Goal: Transaction & Acquisition: Purchase product/service

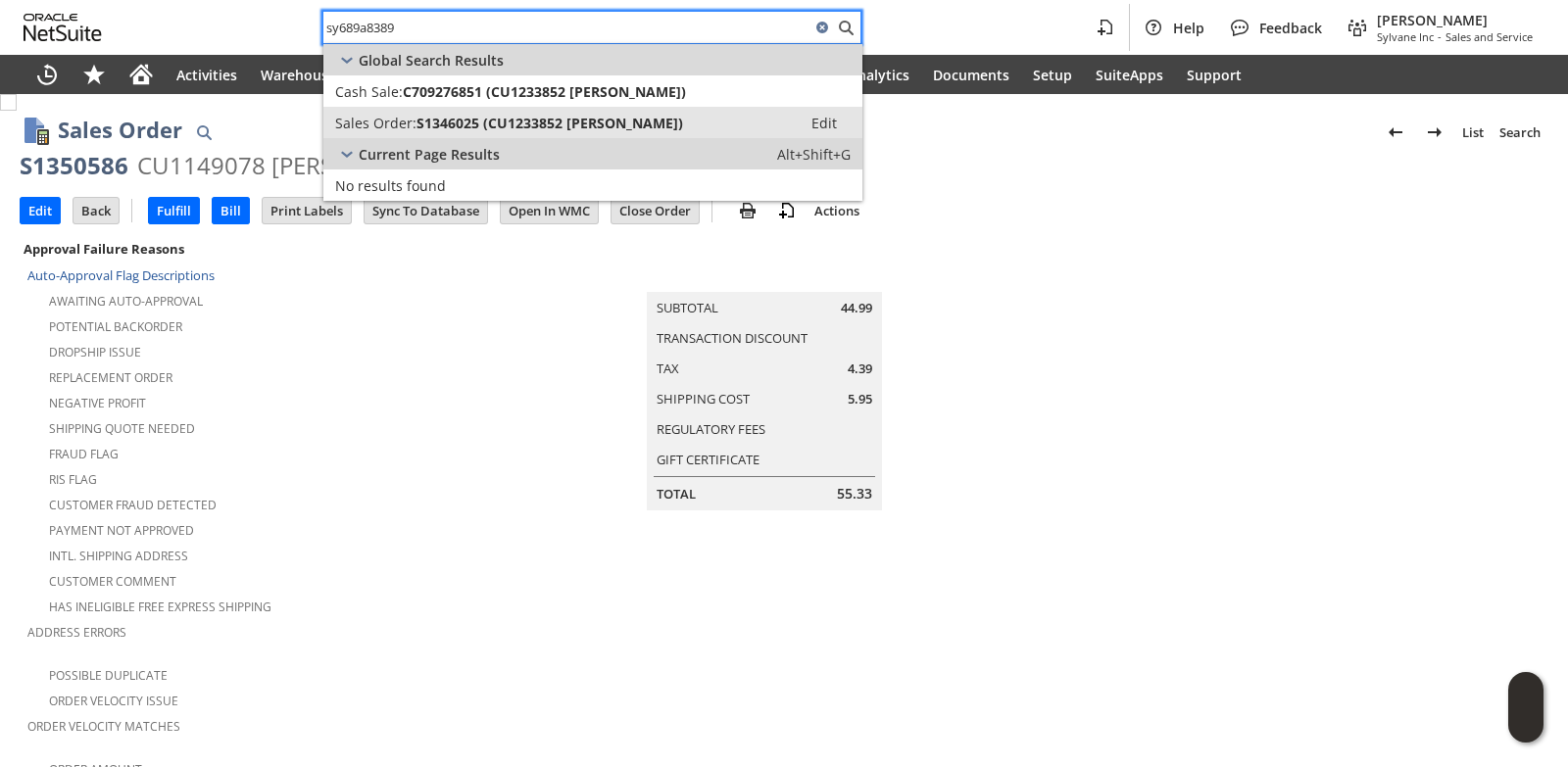
type input "sy689a8389"
click at [520, 122] on span "S1346025 (CU1233852 nicole stone)" at bounding box center [550, 123] width 267 height 19
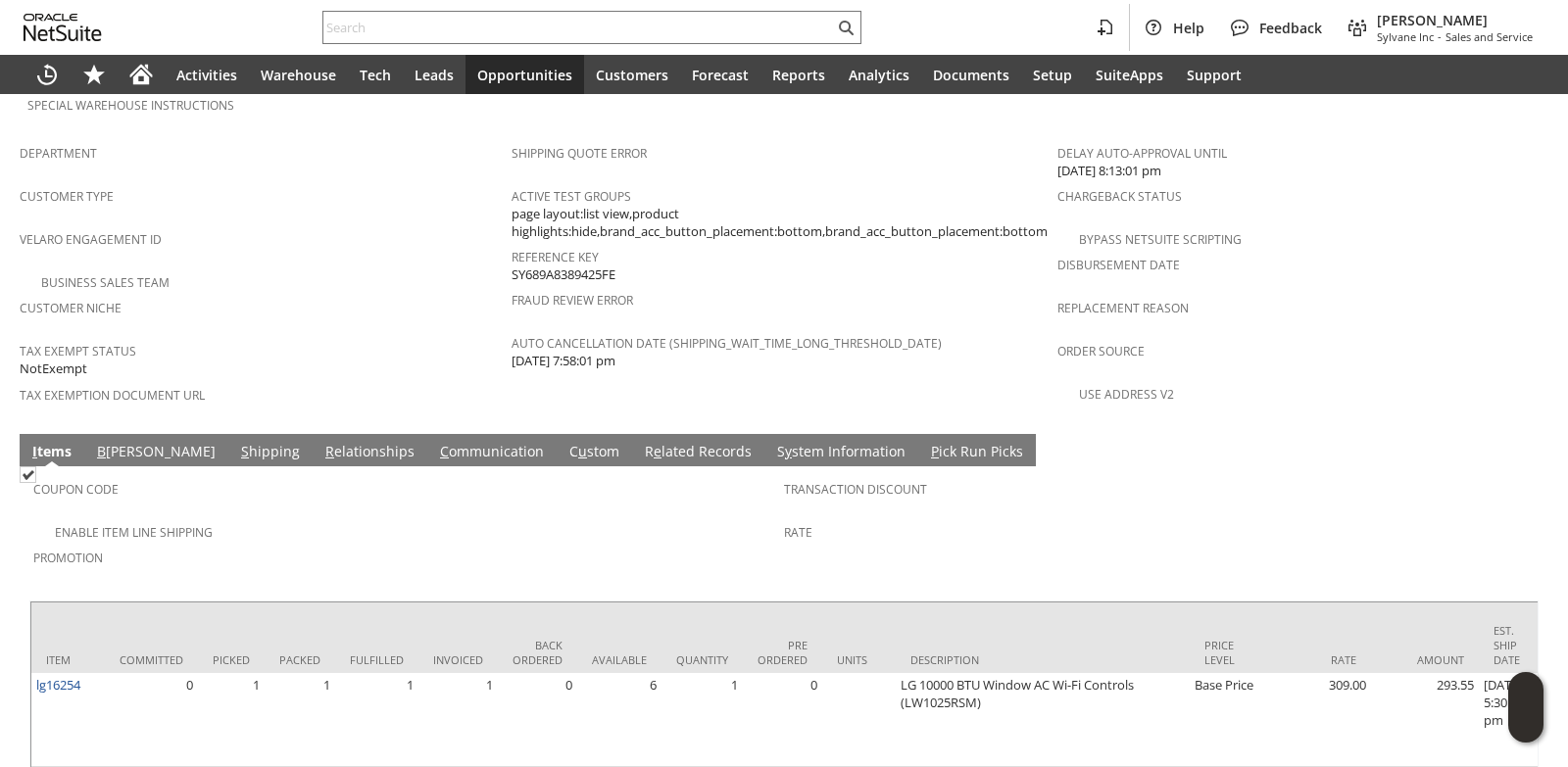
scroll to position [1245, 0]
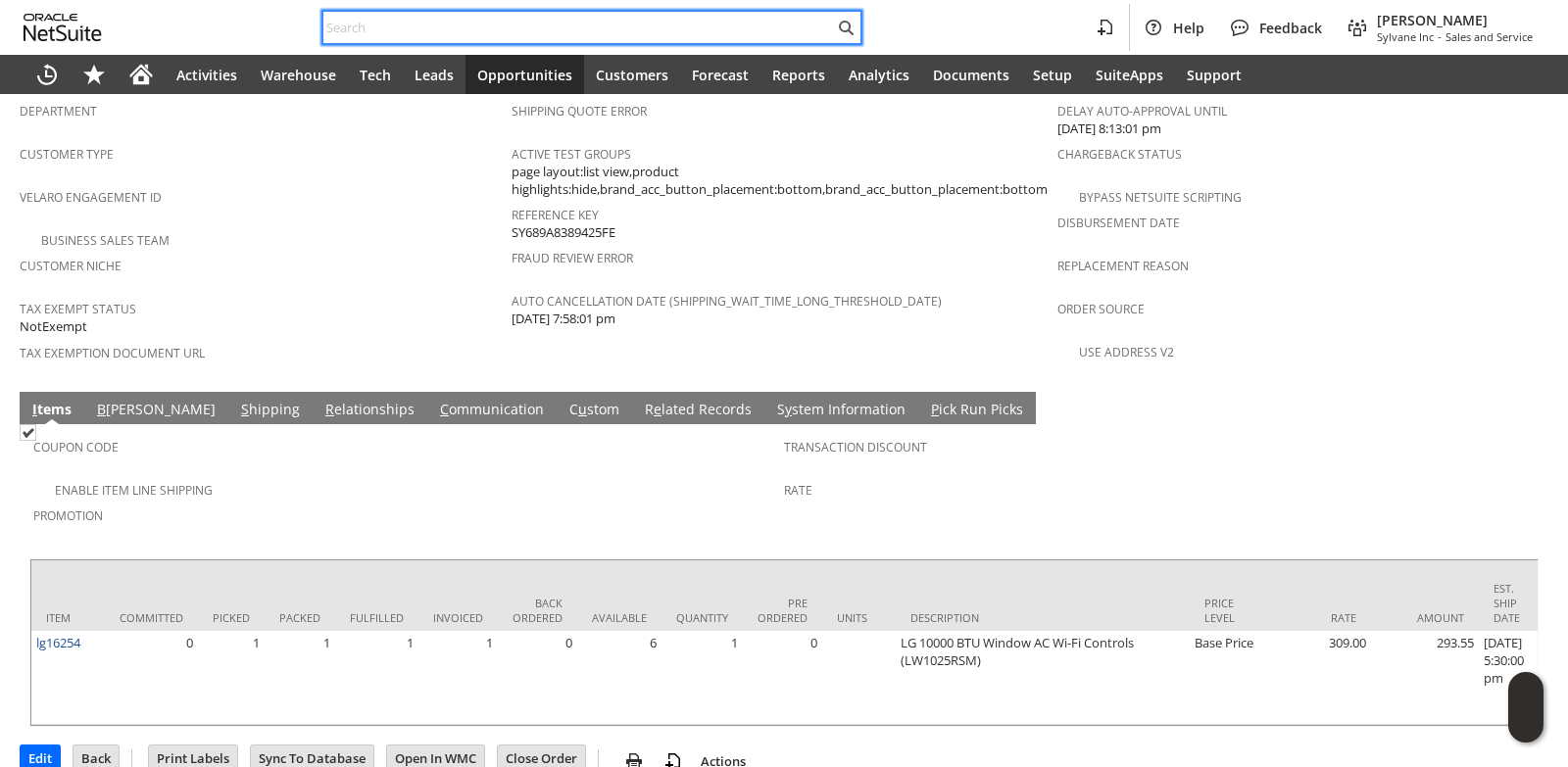
click at [383, 23] on input "text" at bounding box center [578, 28] width 510 height 24
paste input "2013704886"
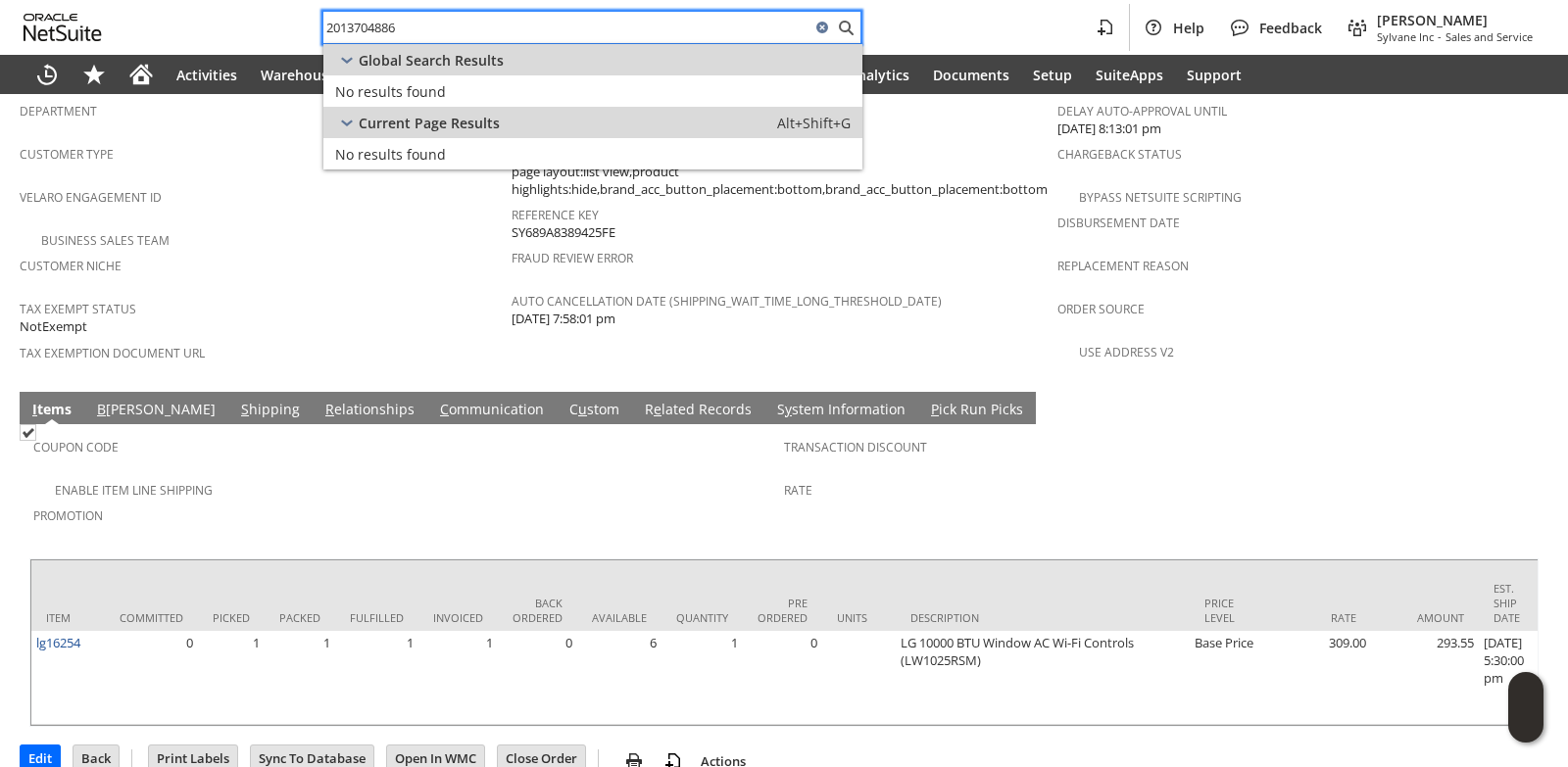
type input "2013704886"
click at [371, 295] on span "Tax Exempt Status" at bounding box center [261, 305] width 482 height 23
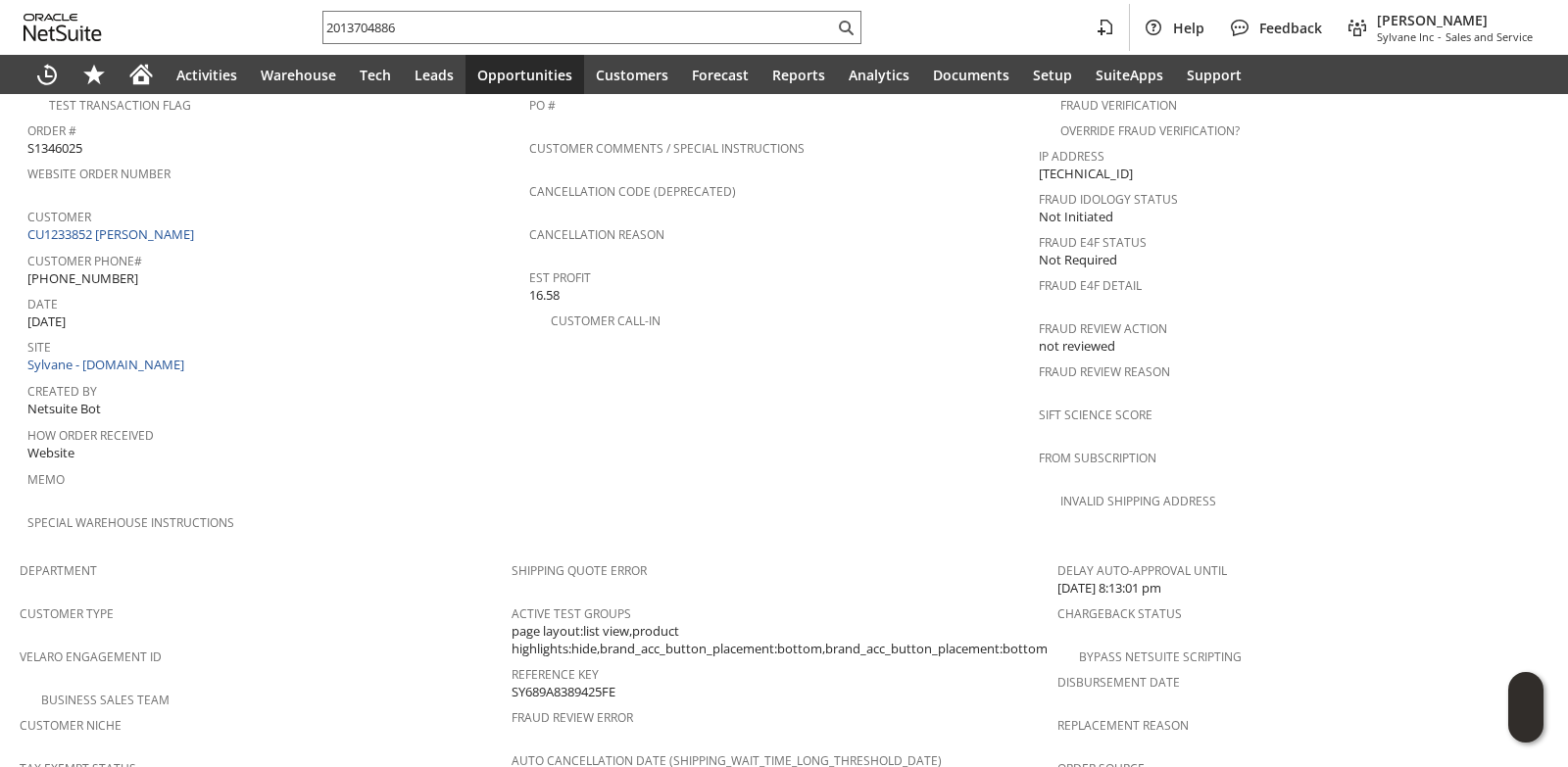
scroll to position [755, 0]
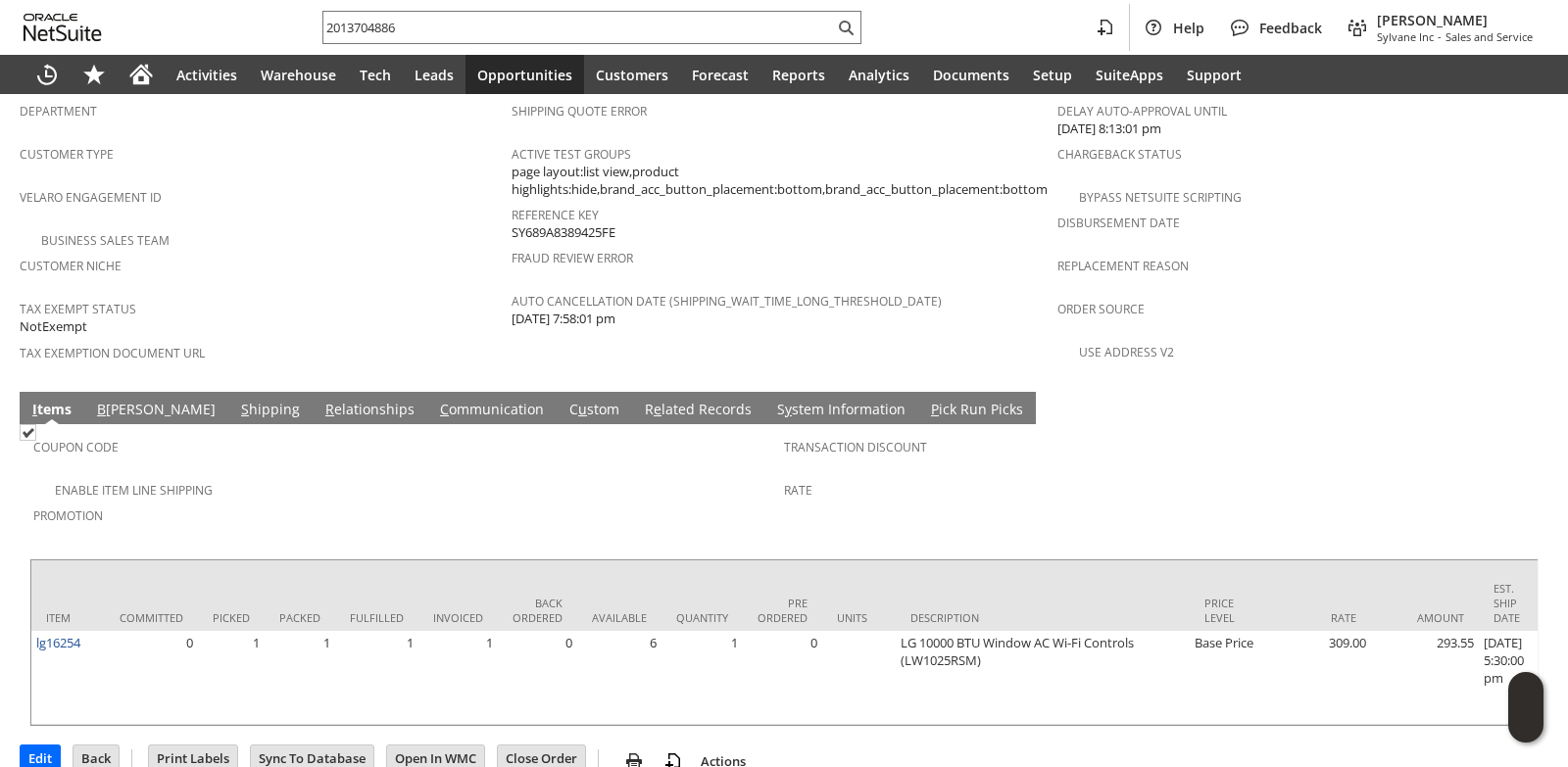
click at [435, 399] on link "C ommunication" at bounding box center [491, 410] width 114 height 22
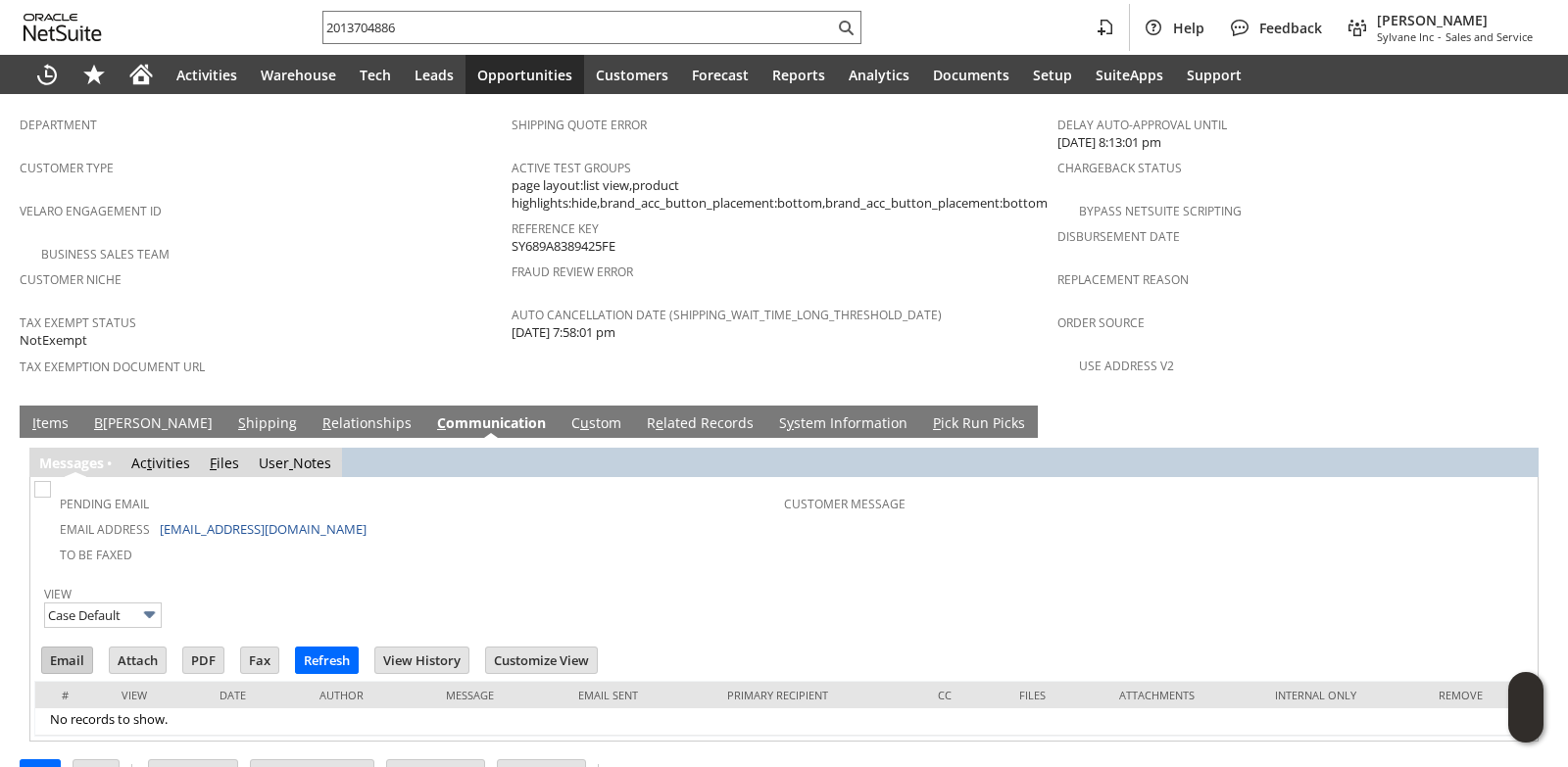
scroll to position [0, 0]
click at [57, 647] on input "Email" at bounding box center [67, 660] width 50 height 26
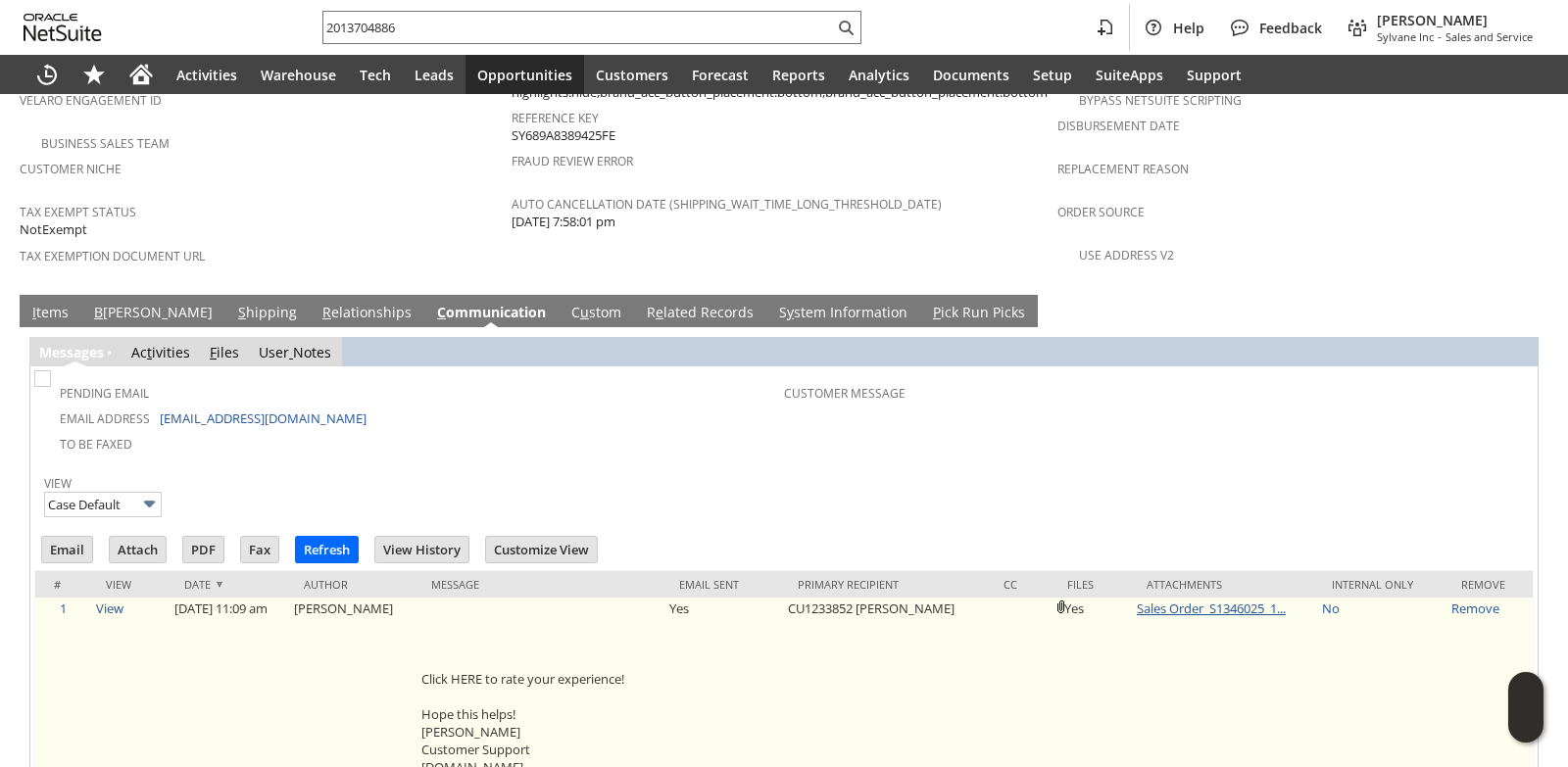
scroll to position [1386, 0]
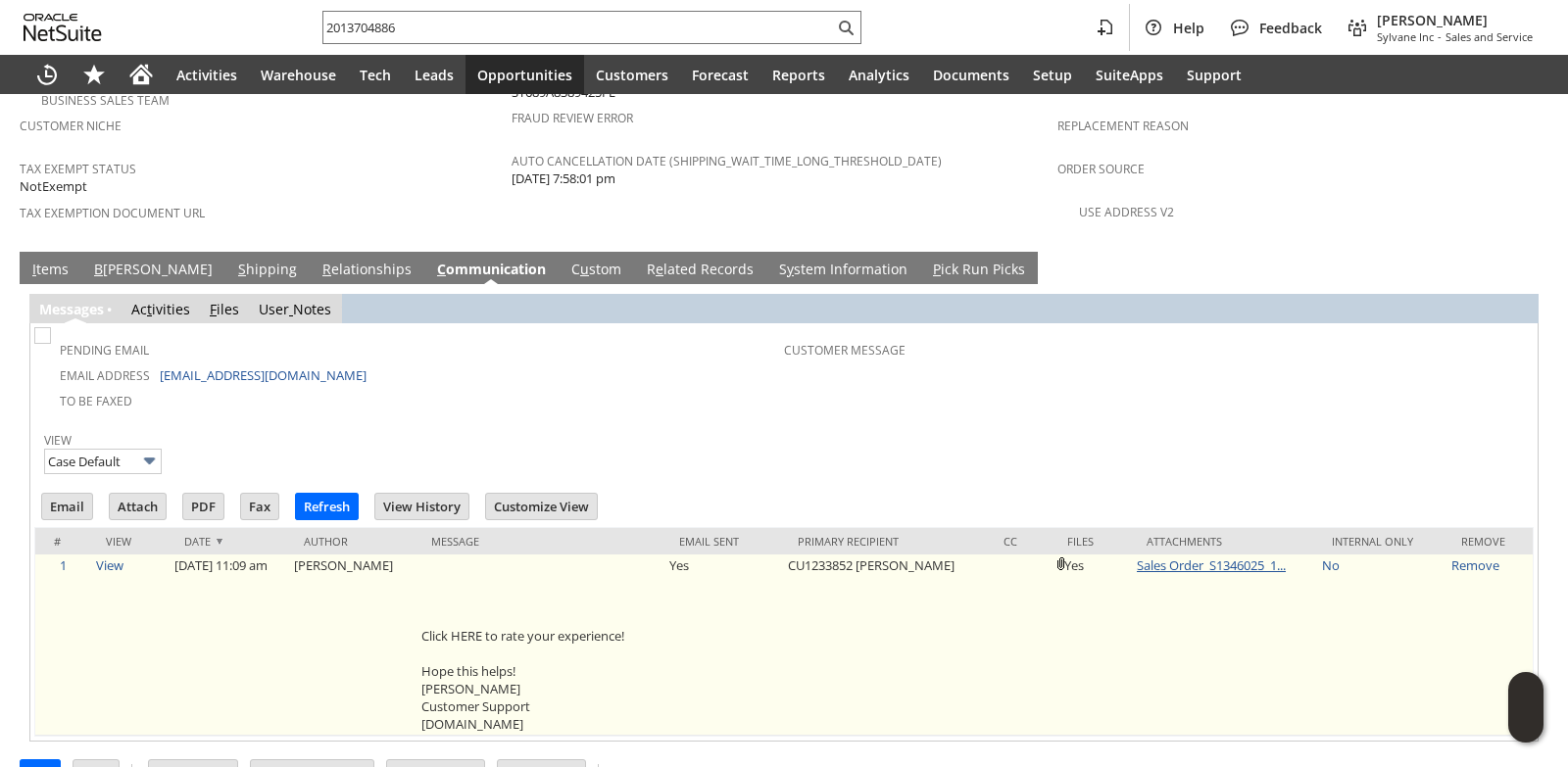
click at [1185, 556] on link "Sales Order_S1346025_1..." at bounding box center [1211, 565] width 149 height 18
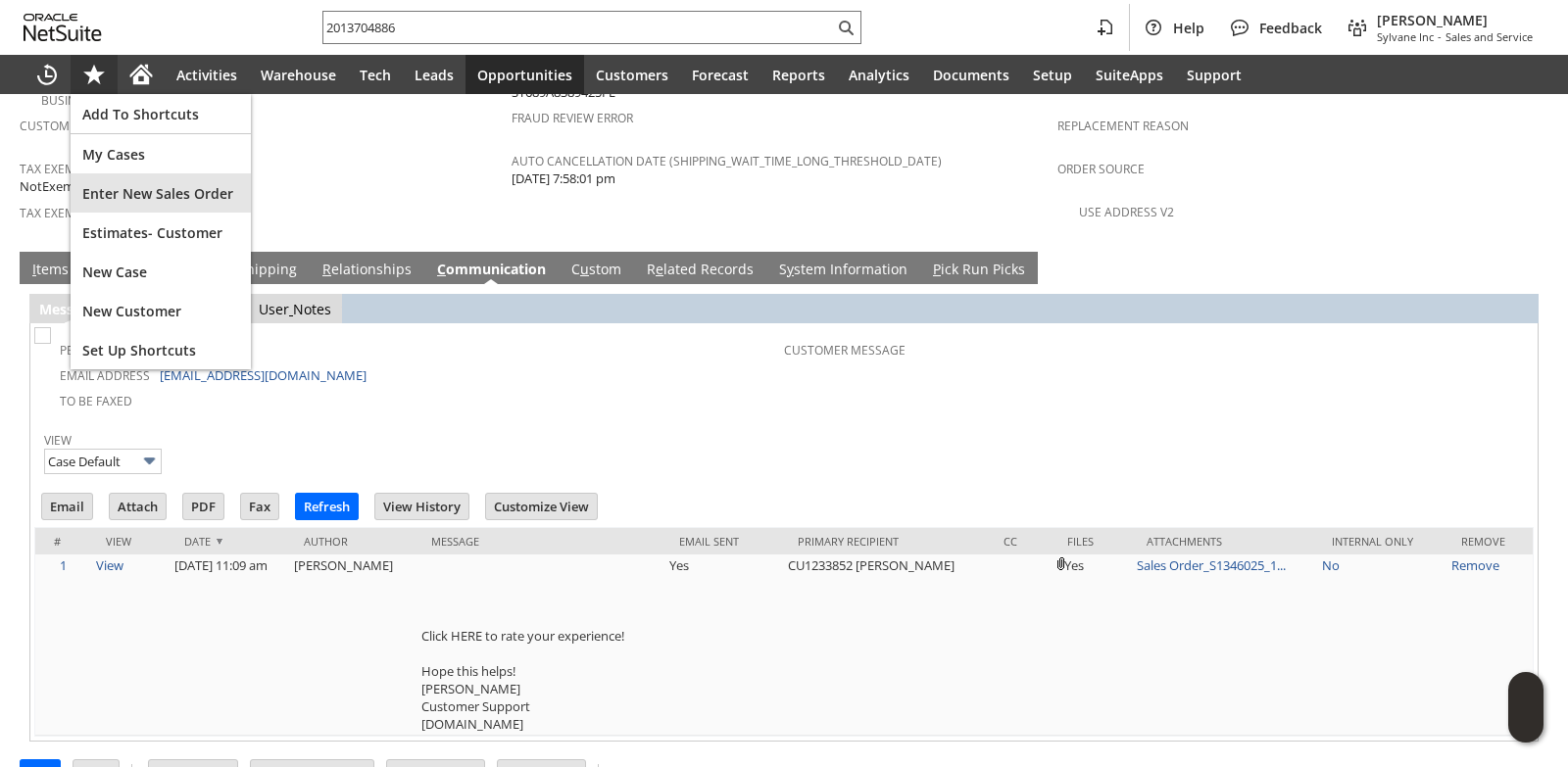
click at [122, 202] on span "Enter New Sales Order" at bounding box center [160, 193] width 157 height 19
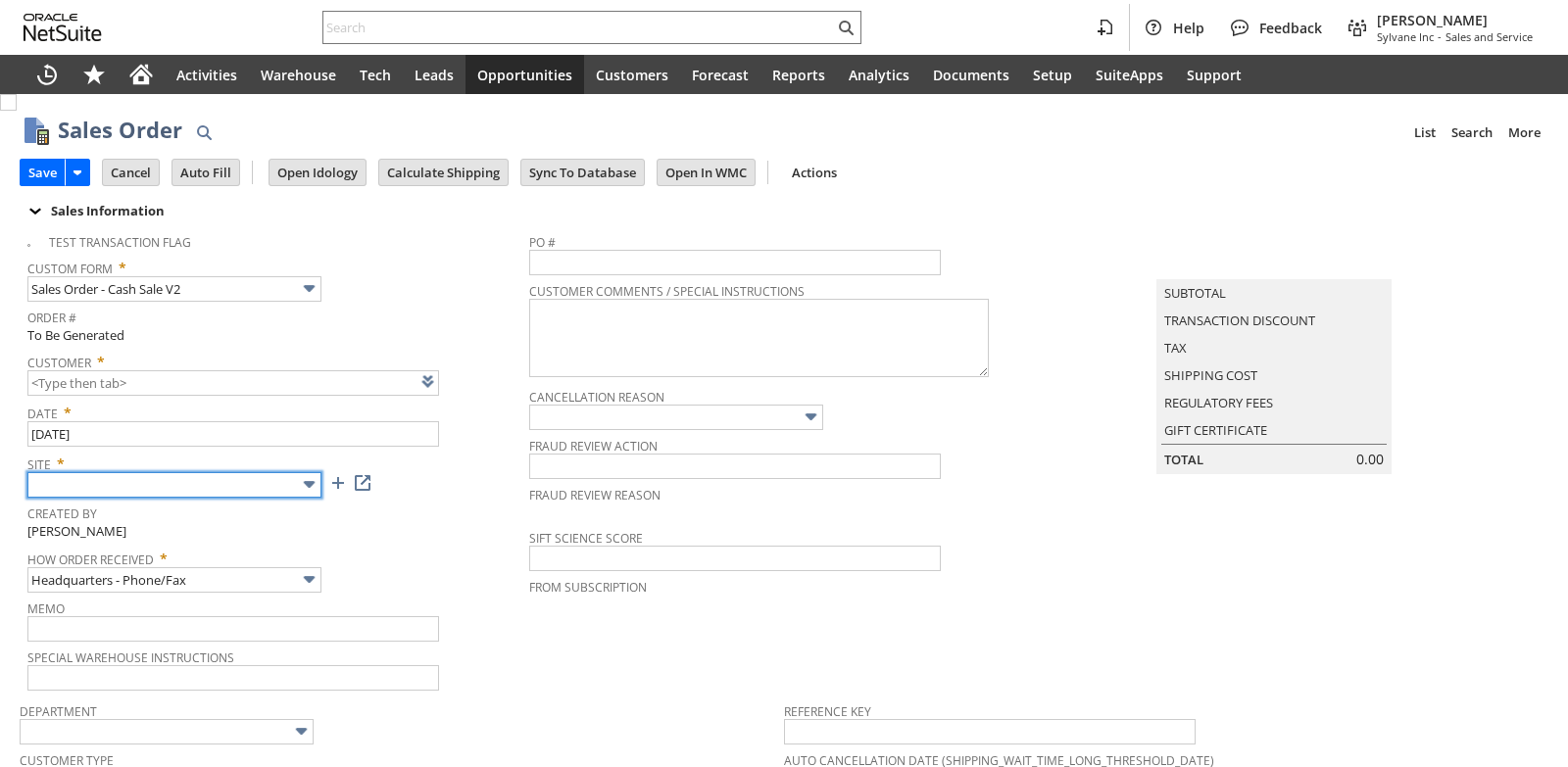
click at [284, 490] on input "text" at bounding box center [174, 485] width 294 height 26
click at [291, 484] on input "text" at bounding box center [174, 485] width 294 height 26
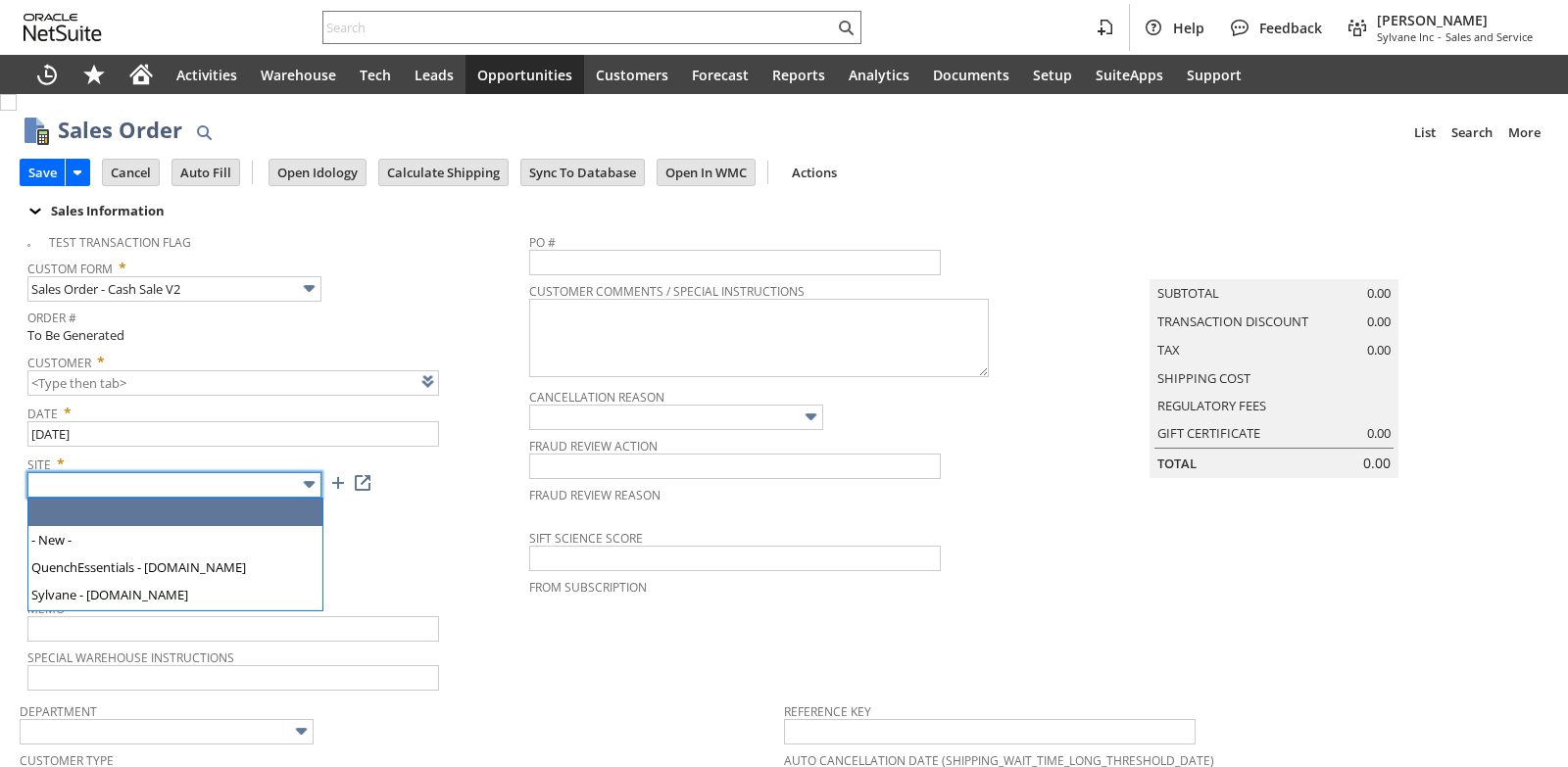
type input "Intelligent Recommendations ⁰"
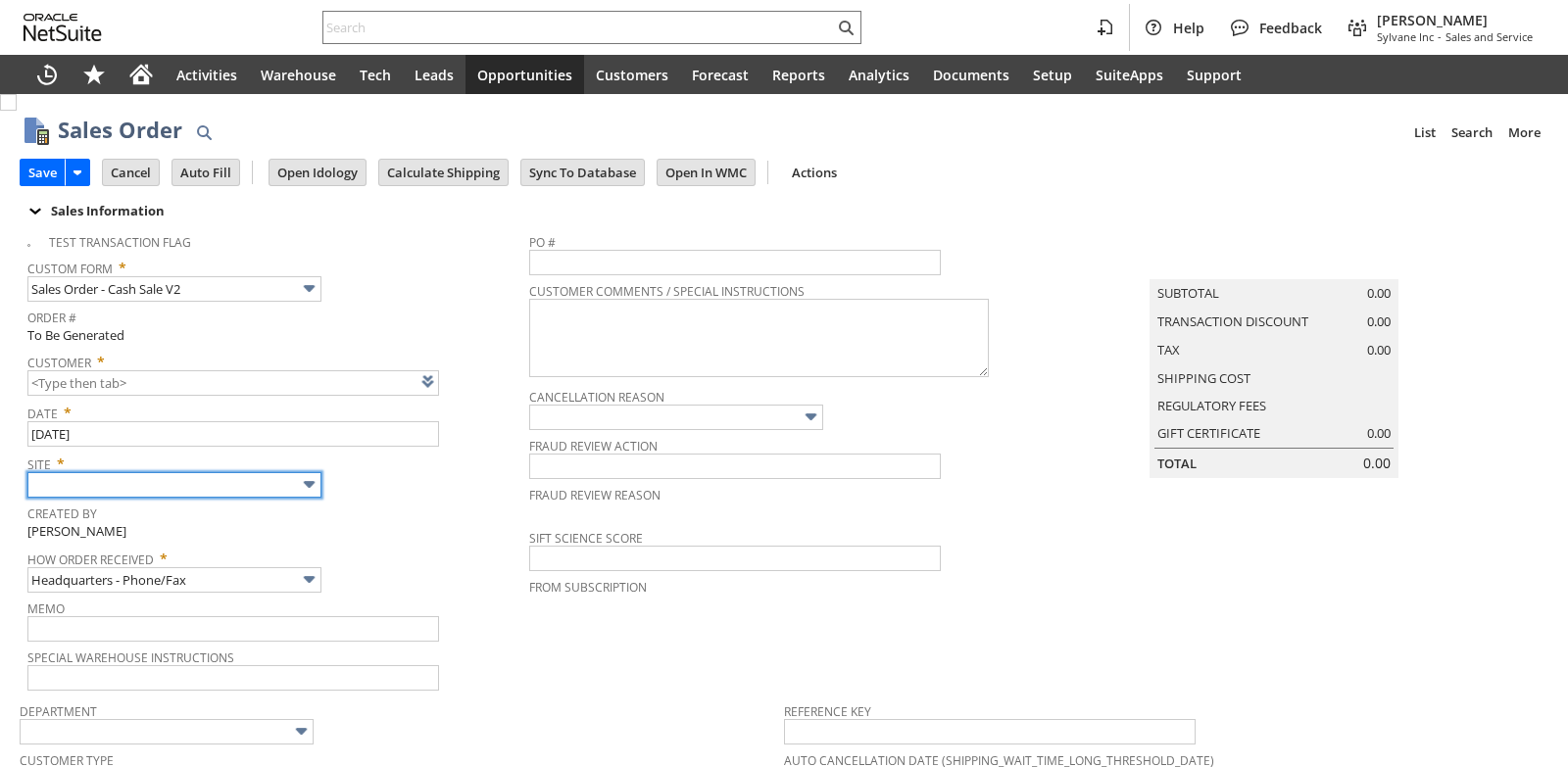
type input "Sylvane - [DOMAIN_NAME]"
click at [422, 495] on div "Site * Sylvane - [DOMAIN_NAME]" at bounding box center [274, 473] width 492 height 49
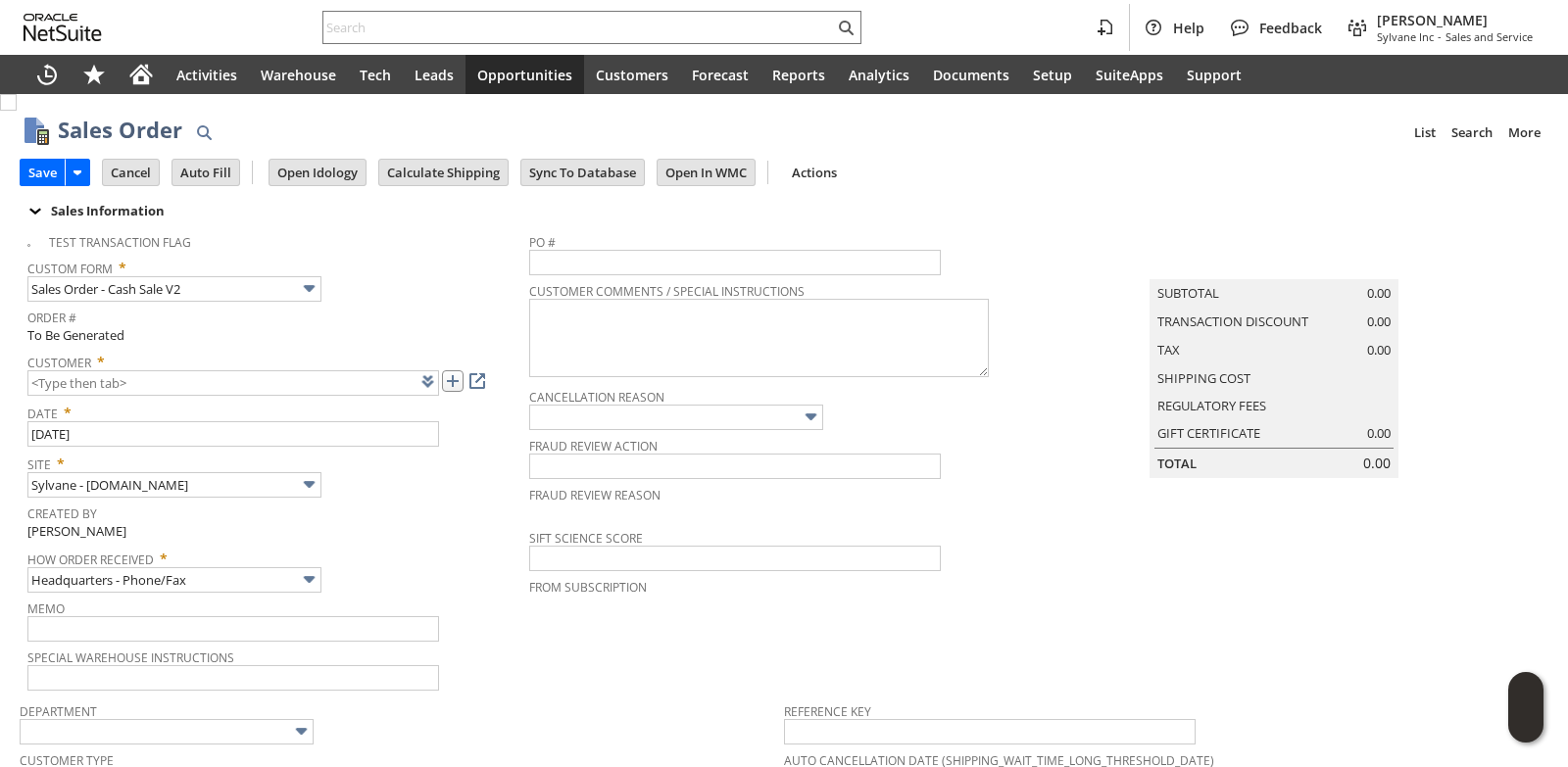
click at [448, 382] on link at bounding box center [453, 382] width 22 height 22
type input "CU1238888 National Parks Service"
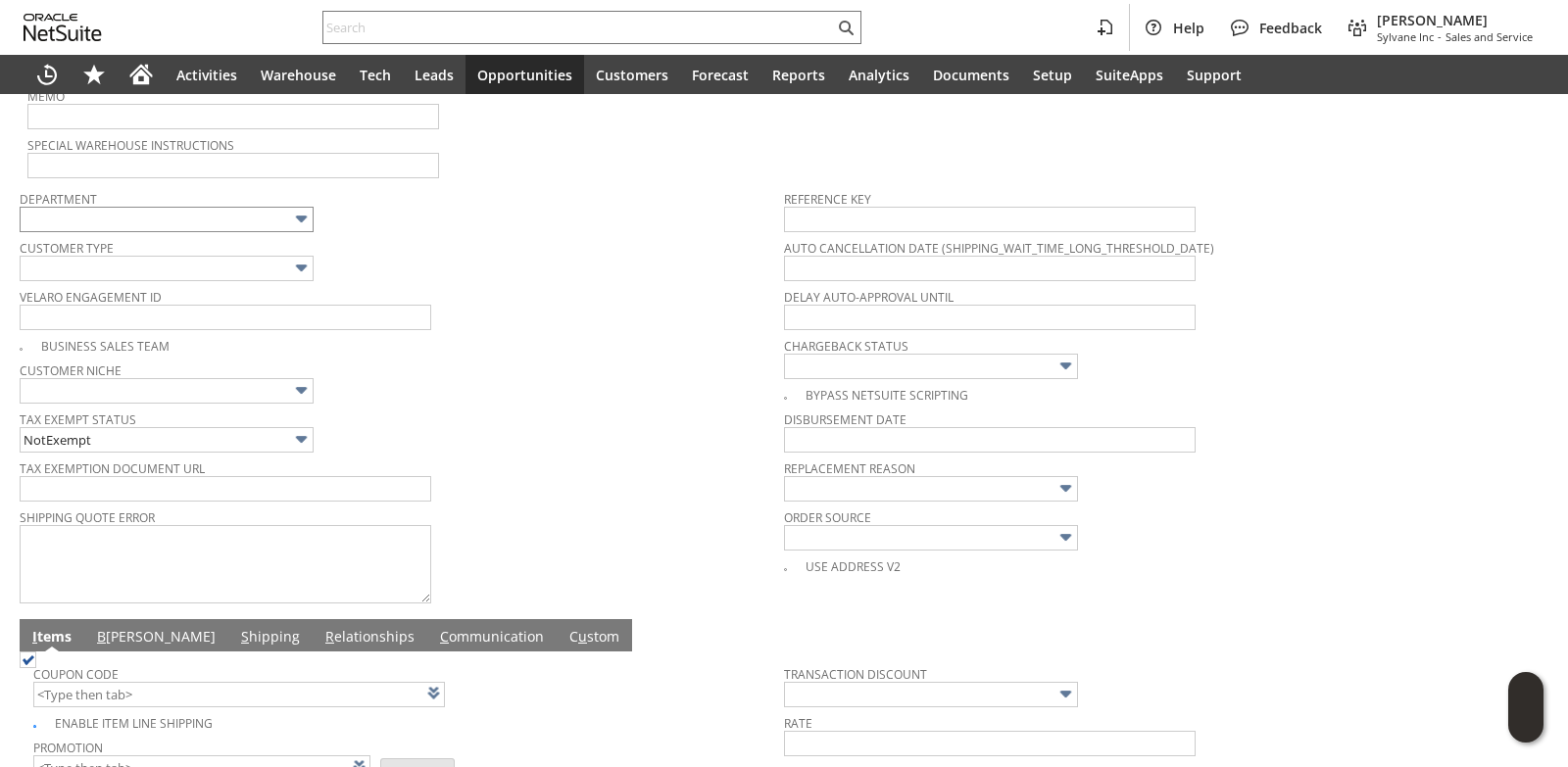
scroll to position [392, 0]
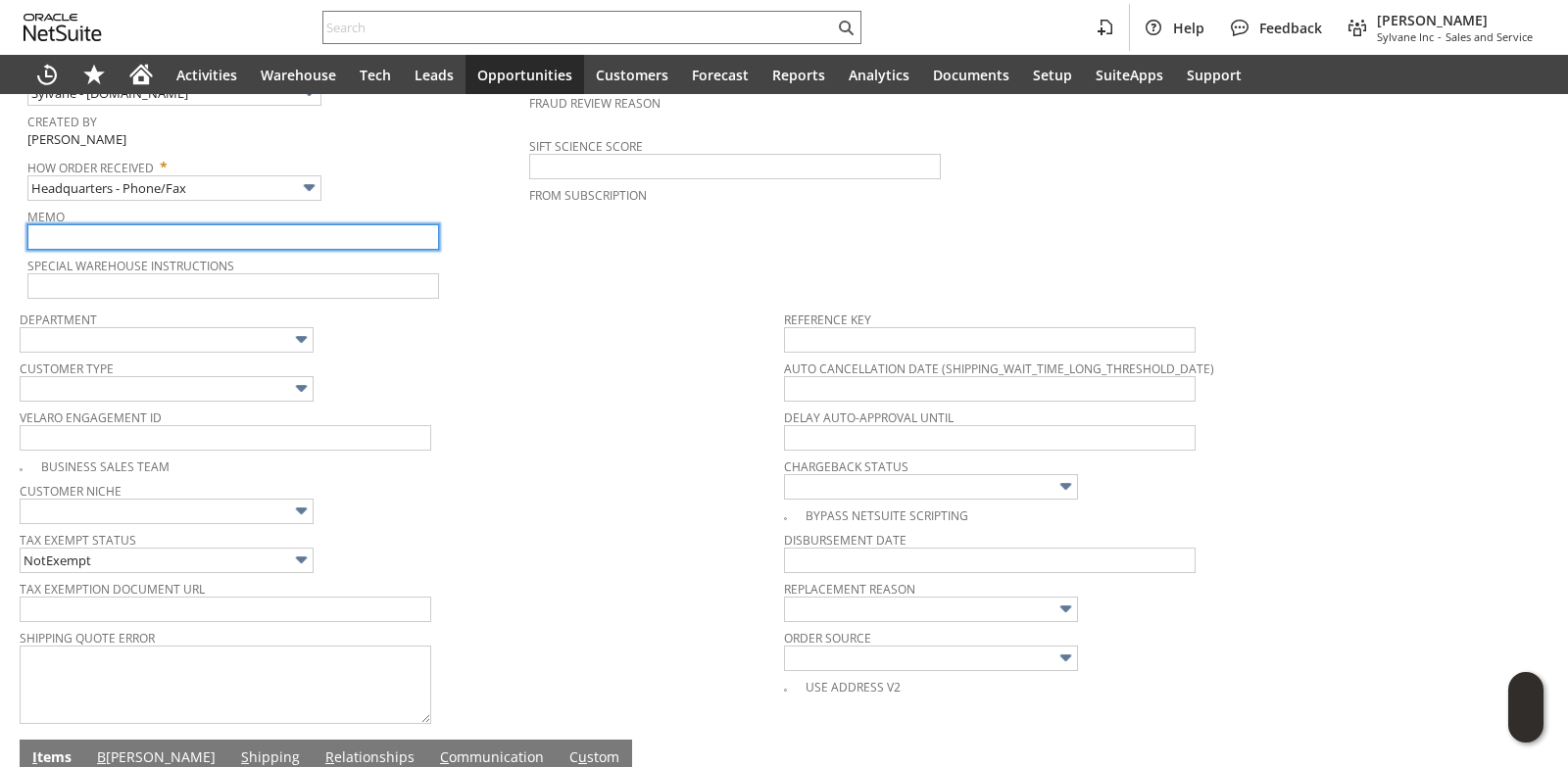
drag, startPoint x: 143, startPoint y: 243, endPoint x: 166, endPoint y: 212, distance: 38.6
click at [143, 243] on input "text" at bounding box center [233, 237] width 411 height 26
type input "gov p-card used"
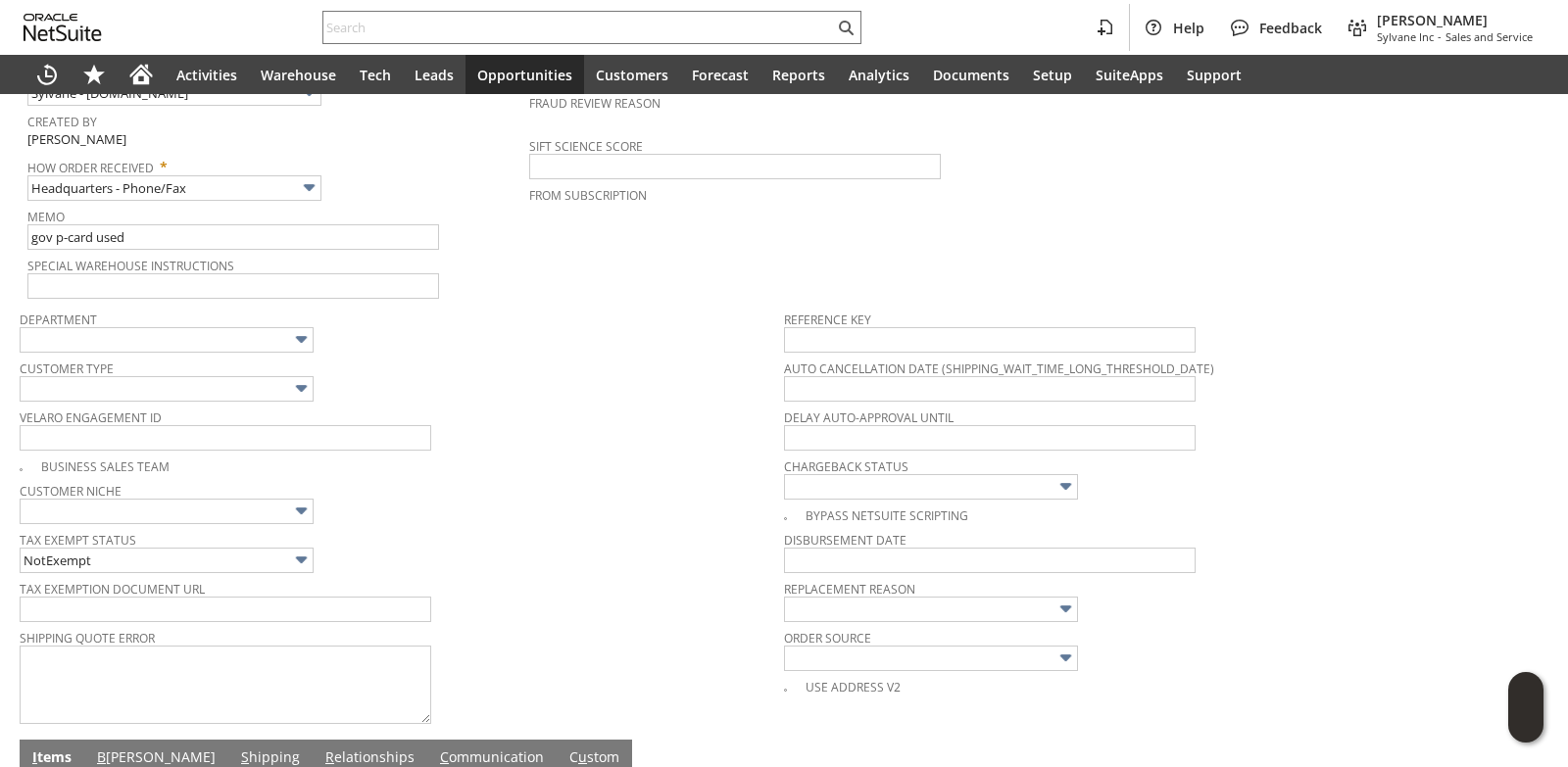
click at [606, 352] on div "Department" at bounding box center [396, 329] width 754 height 47
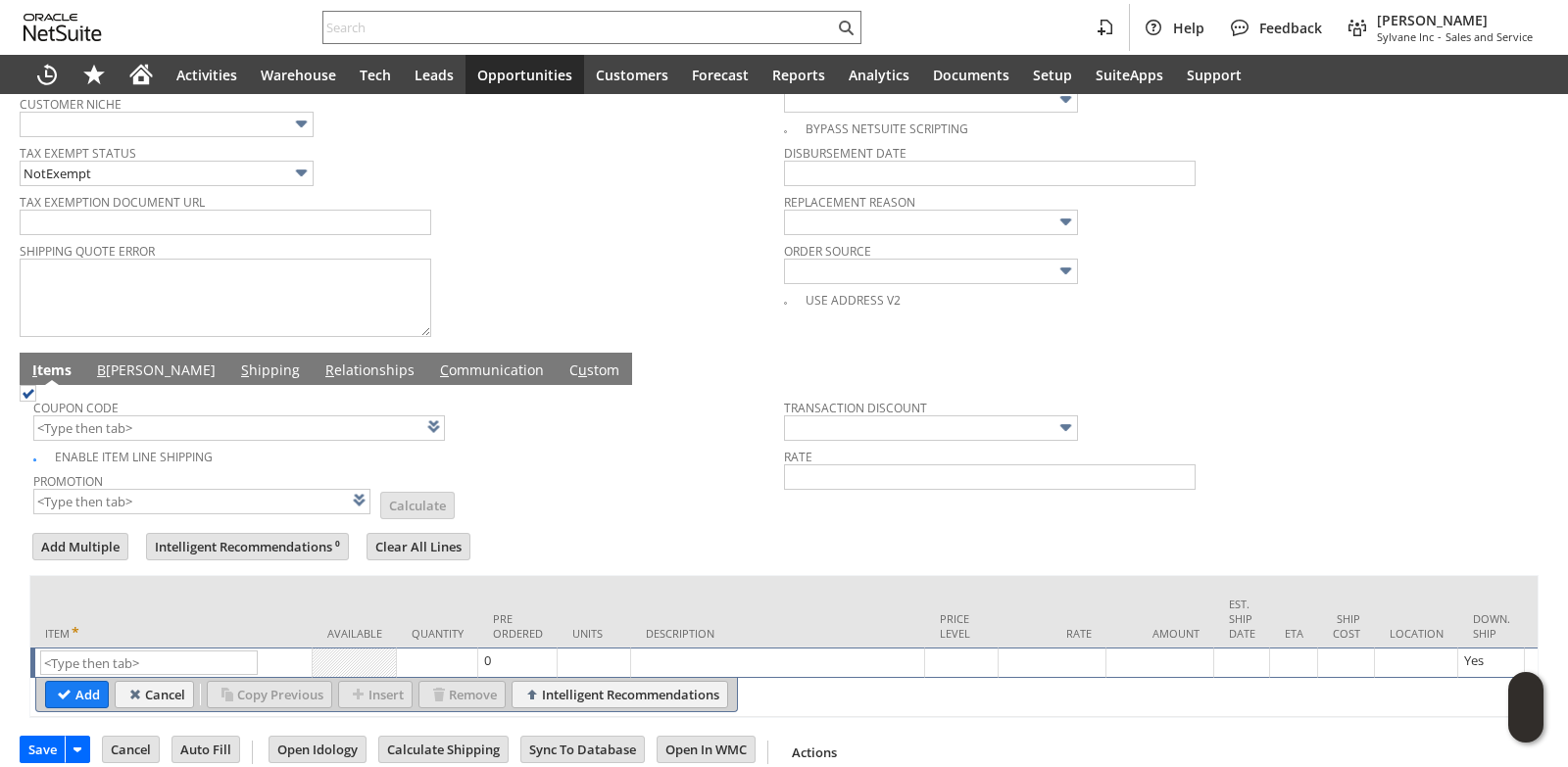
scroll to position [821, 0]
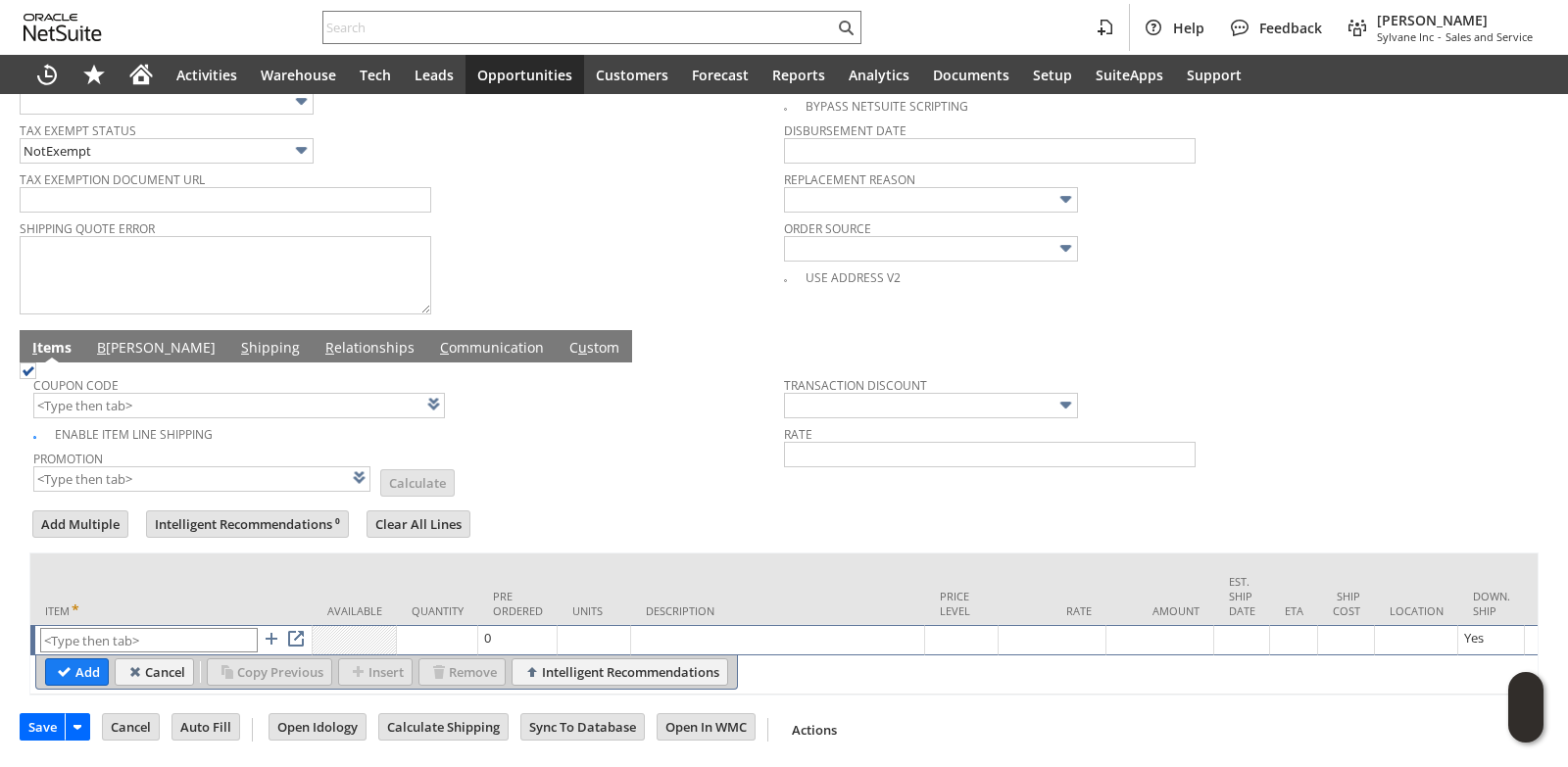
click at [127, 625] on td "List Search" at bounding box center [172, 639] width 283 height 31
click at [128, 628] on input "text" at bounding box center [149, 639] width 218 height 25
paste input "ni185"
type input "ni185"
click at [599, 554] on td "Units" at bounding box center [594, 589] width 73 height 71
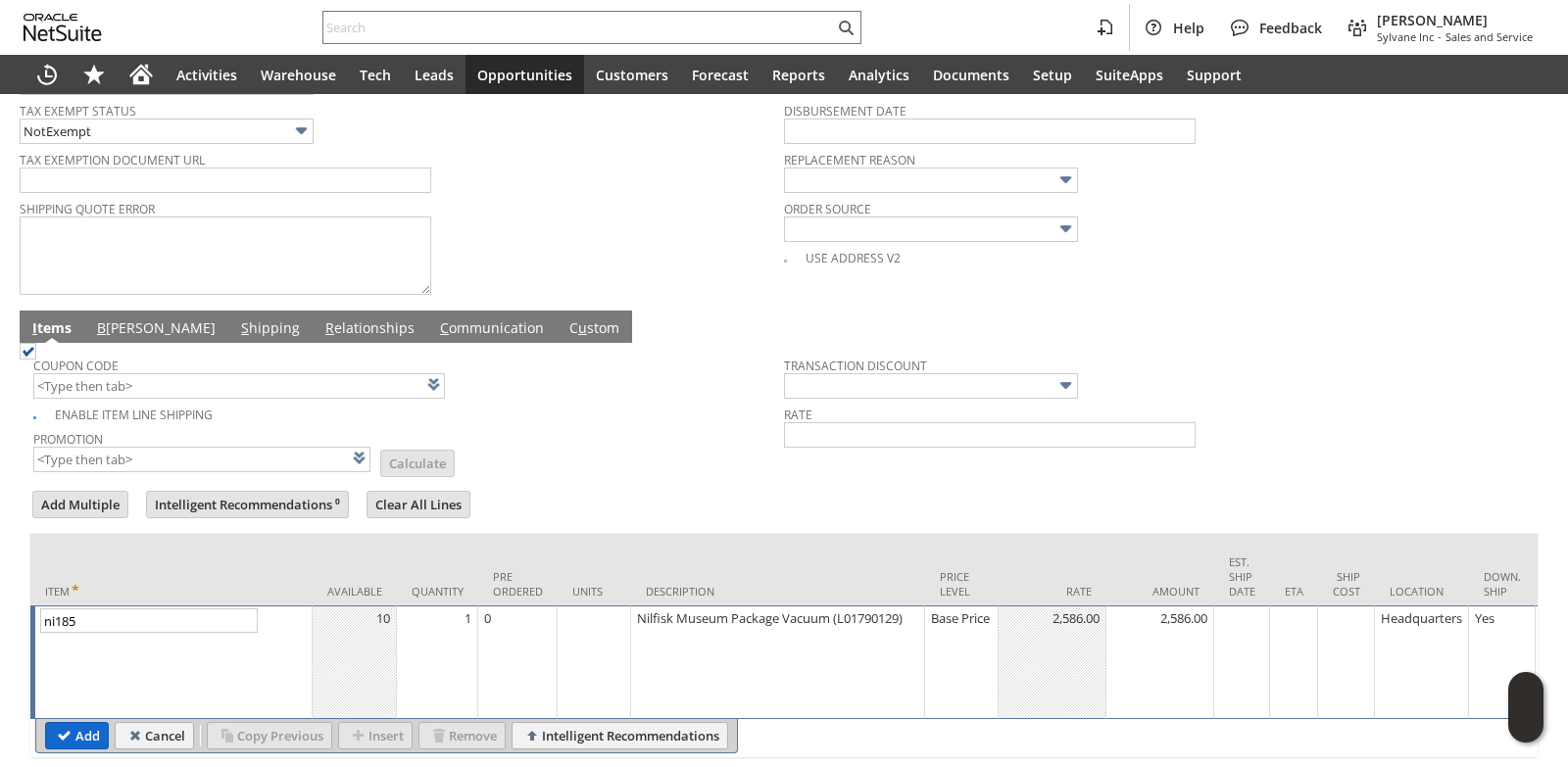
click at [88, 736] on input "Add" at bounding box center [77, 736] width 61 height 26
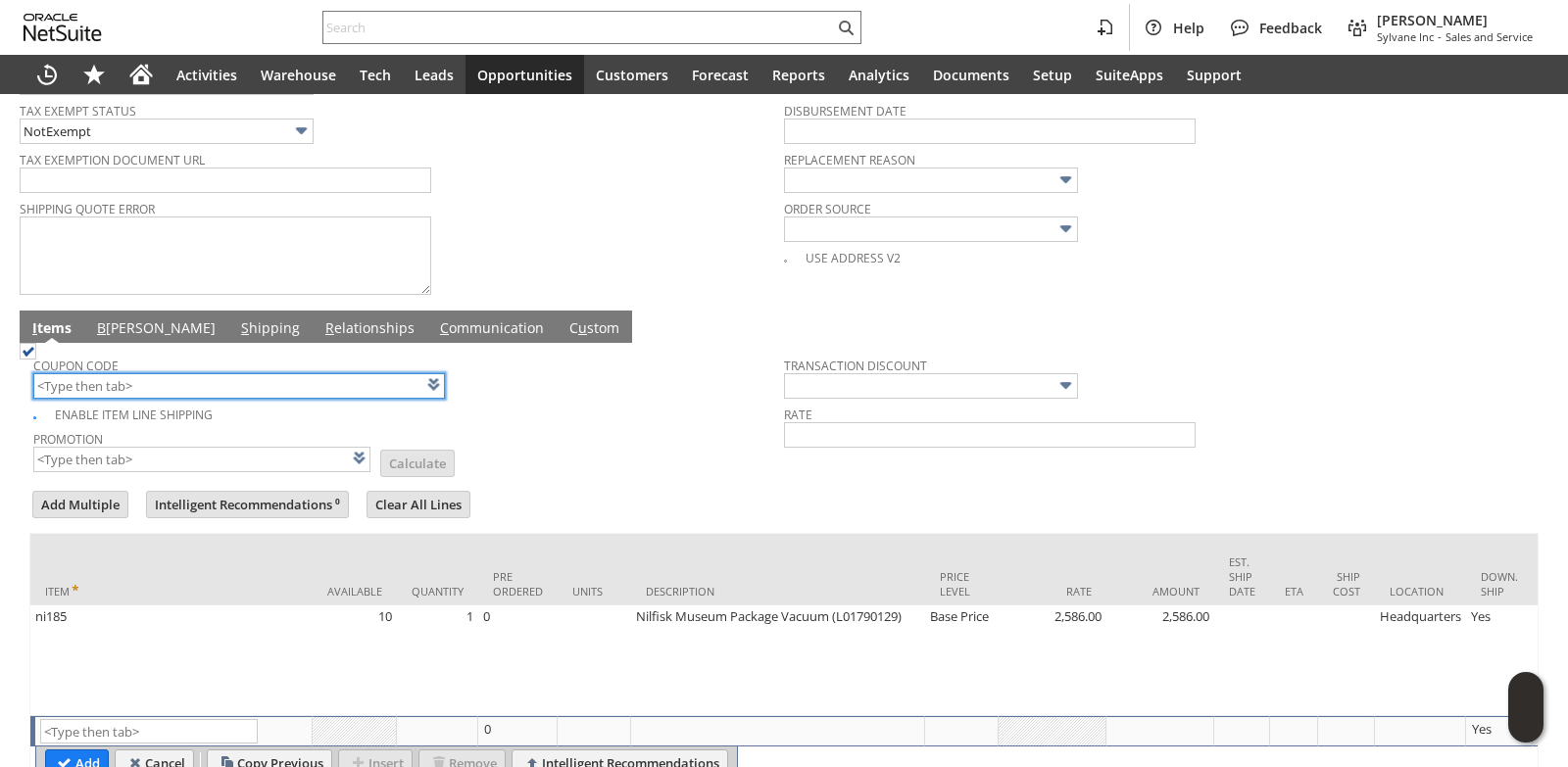
click at [132, 389] on input "text" at bounding box center [239, 386] width 411 height 26
type input "Intelligent Recommendations¹⁰"
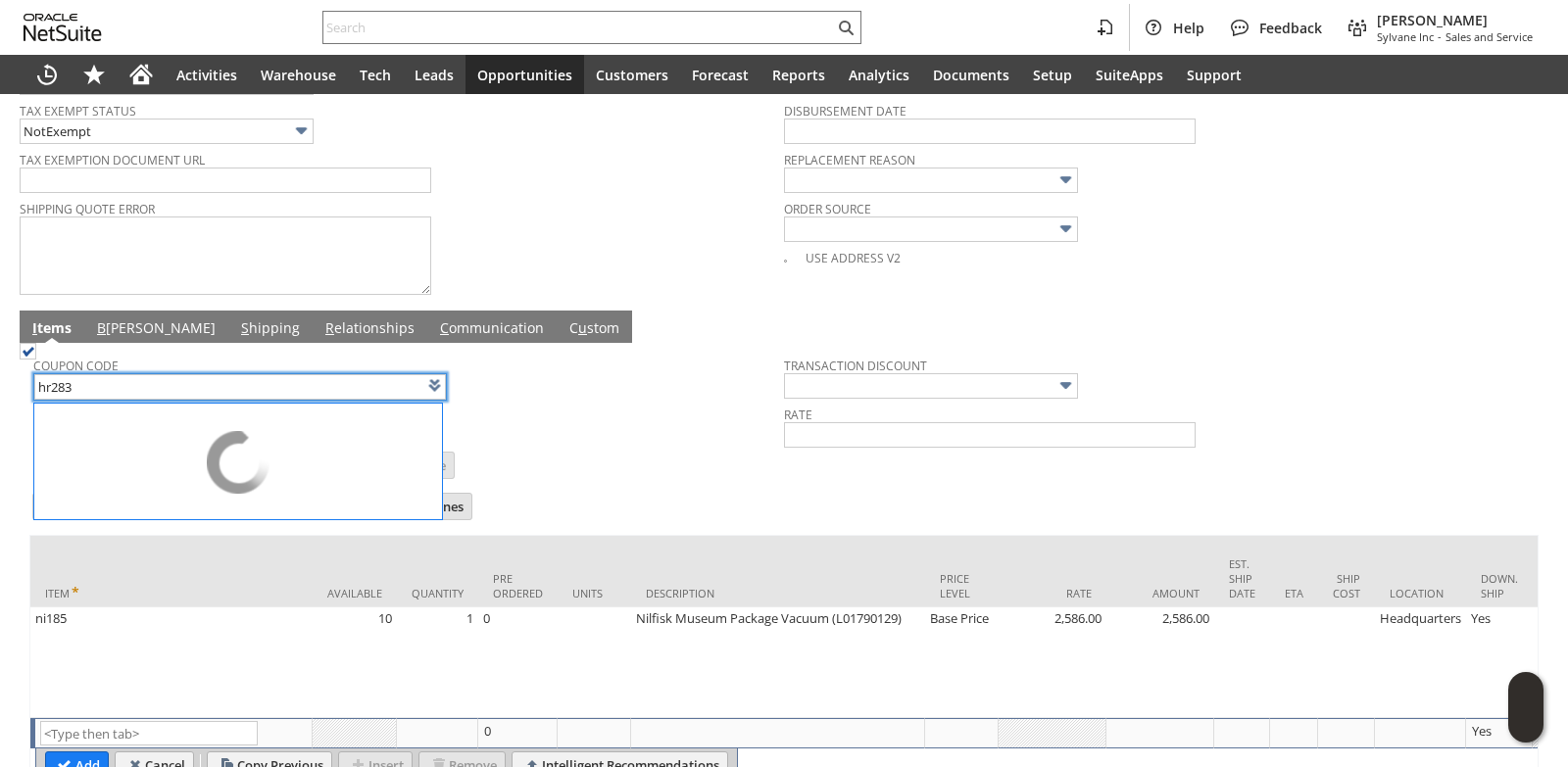
click at [511, 422] on div "Enable Item Line Shipping" at bounding box center [408, 413] width 750 height 23
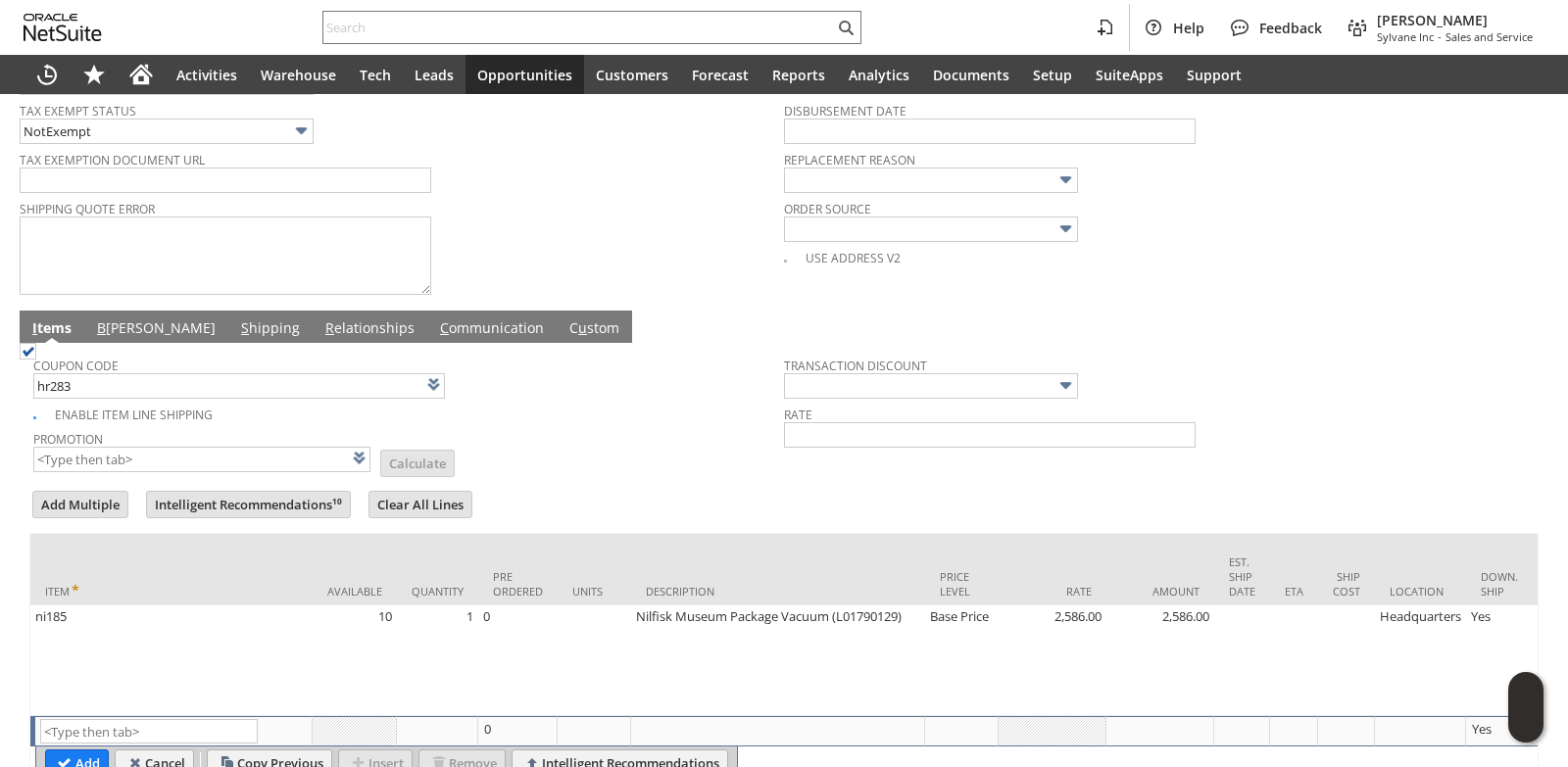
type input "HR283"
type input "Promo Code"
type input "-5.0%"
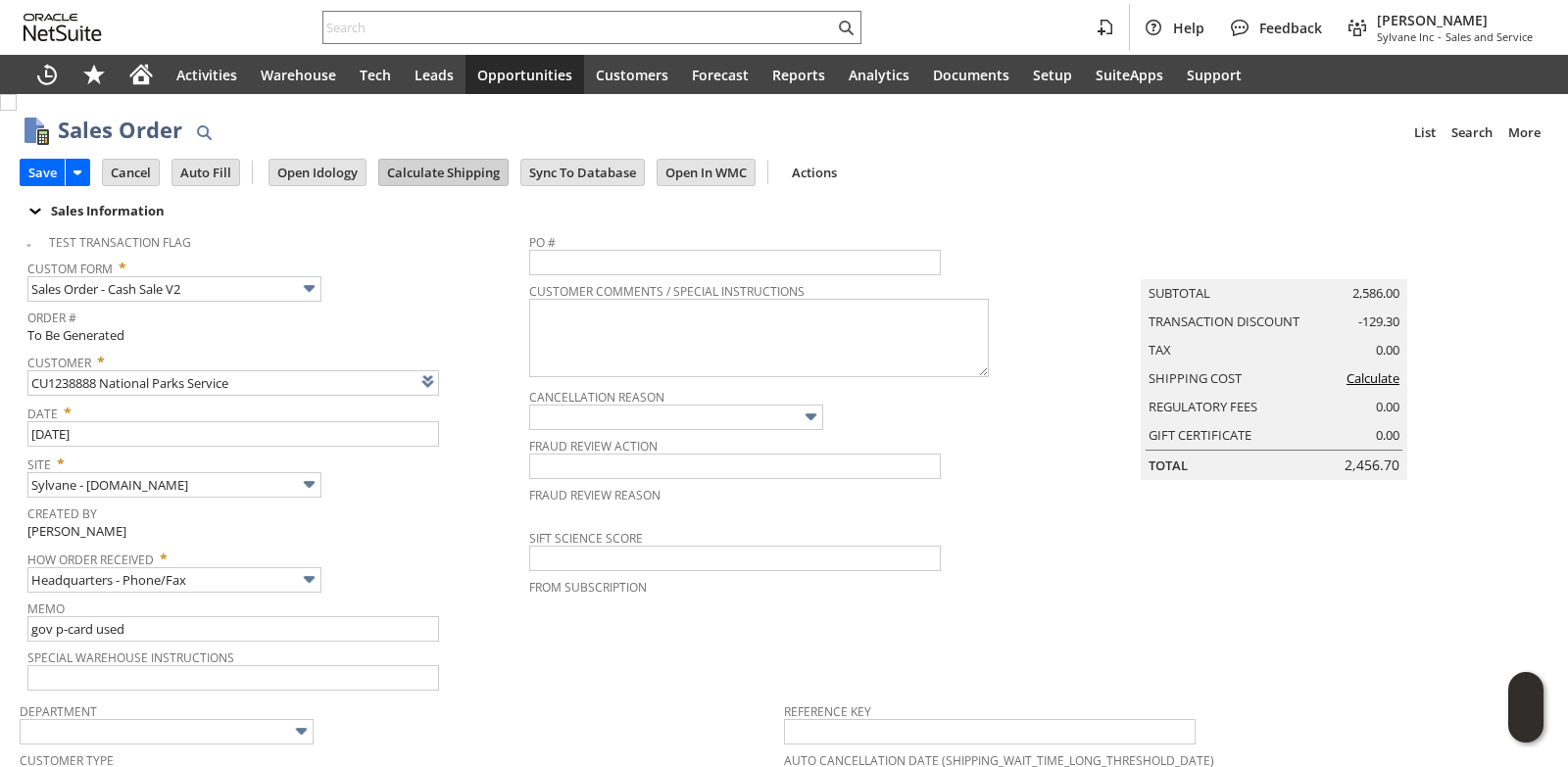
click at [450, 173] on input "Calculate Shipping" at bounding box center [444, 173] width 129 height 26
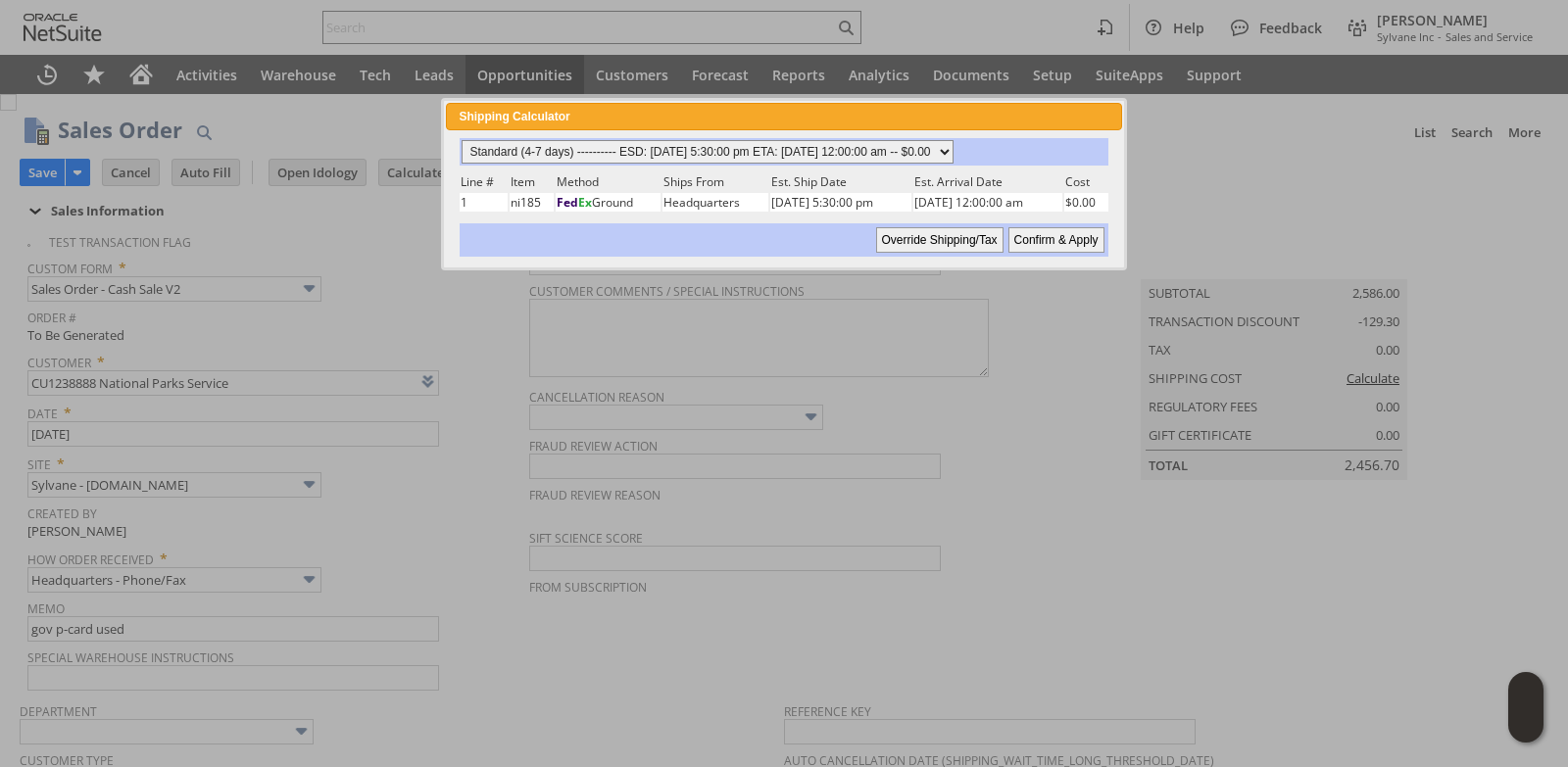
click at [954, 149] on select "Standard (4-7 days) ---------- ESD: [DATE] 5:30:00 pm ETA: [DATE] 12:00:00 am -…" at bounding box center [708, 152] width 492 height 24
select select "3 Day ------------------------ ESD: [DATE] 5:30:00 pm ETA: [DATE] 12:00:00 am -…"
click at [462, 140] on select "Standard (4-7 days) ---------- ESD: [DATE] 5:30:00 pm ETA: [DATE] 12:00:00 am -…" at bounding box center [708, 152] width 492 height 24
click at [1054, 242] on input "Confirm & Apply" at bounding box center [1056, 240] width 96 height 26
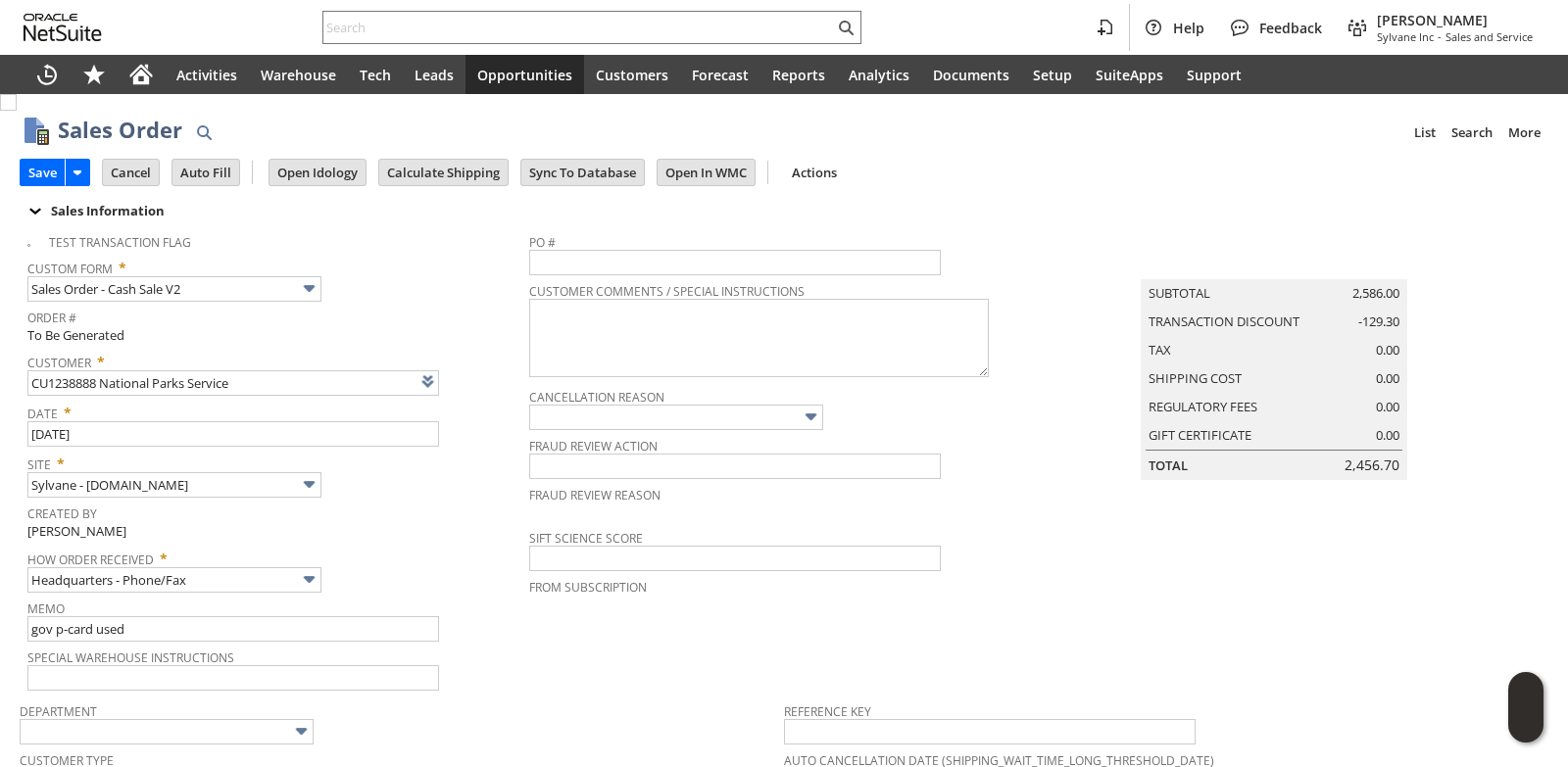
type input "Government"
type input "Add"
type input "Copy Previous"
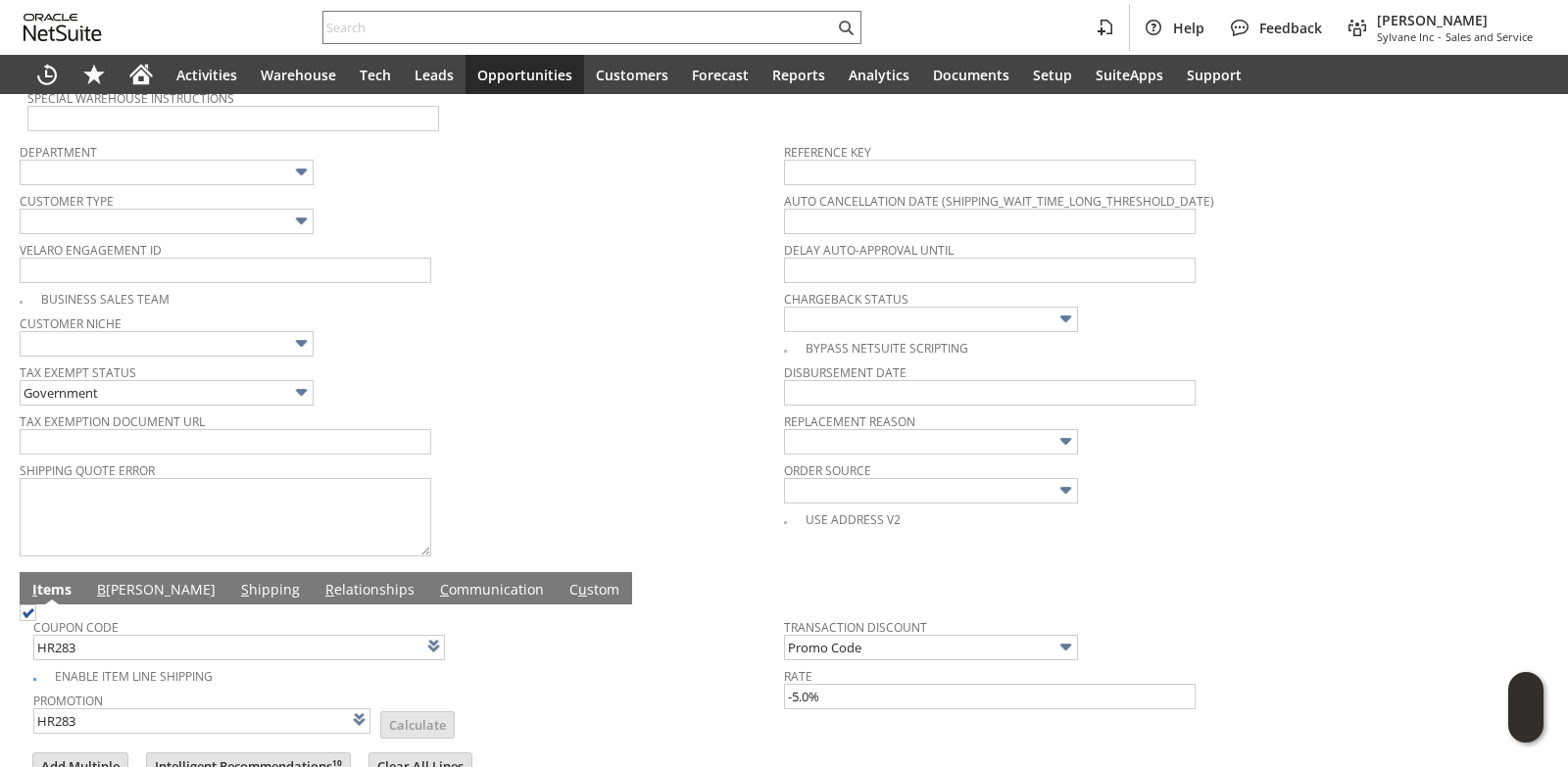
scroll to position [588, 0]
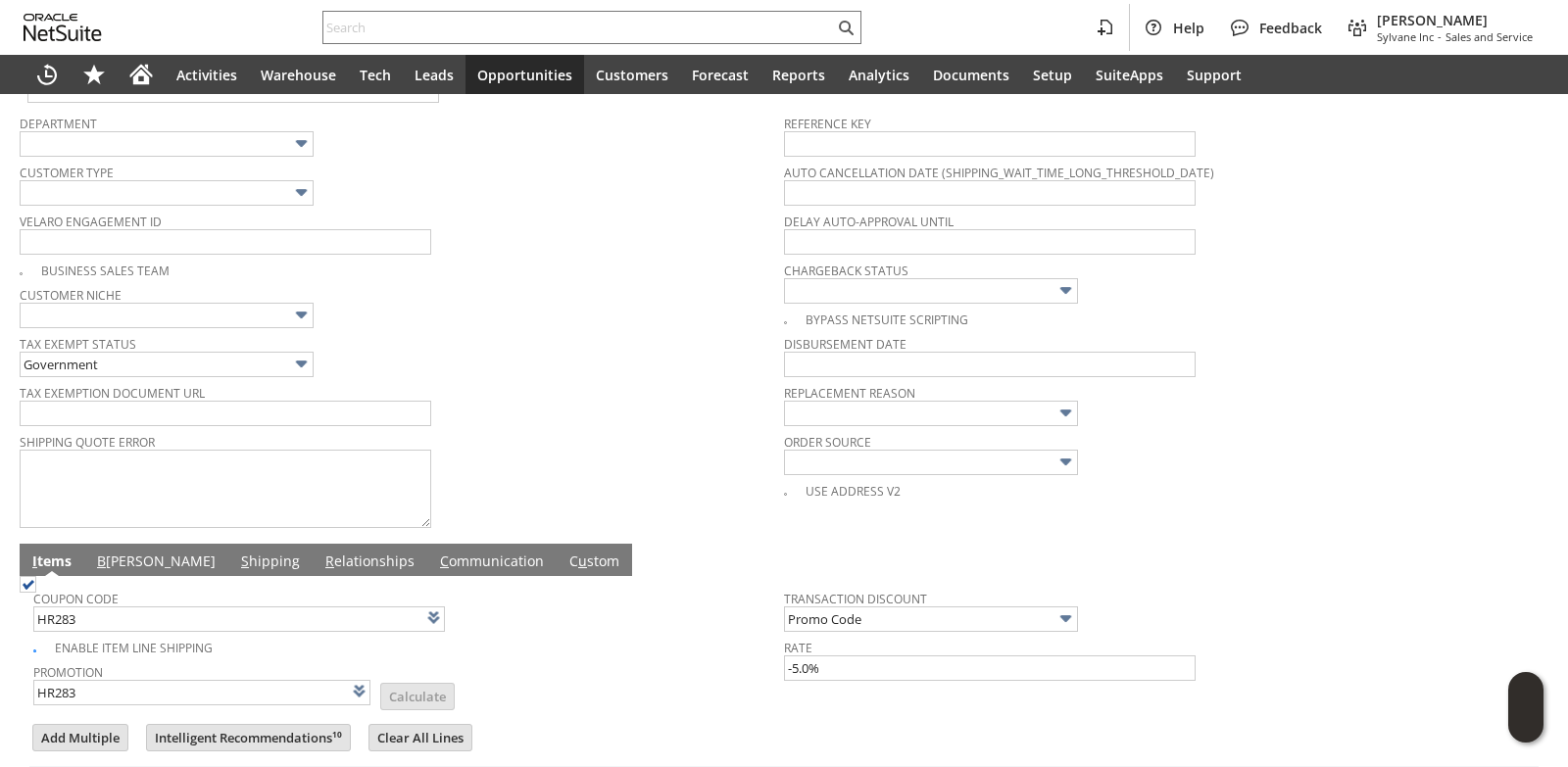
click at [129, 566] on link "B [PERSON_NAME]" at bounding box center [156, 562] width 129 height 22
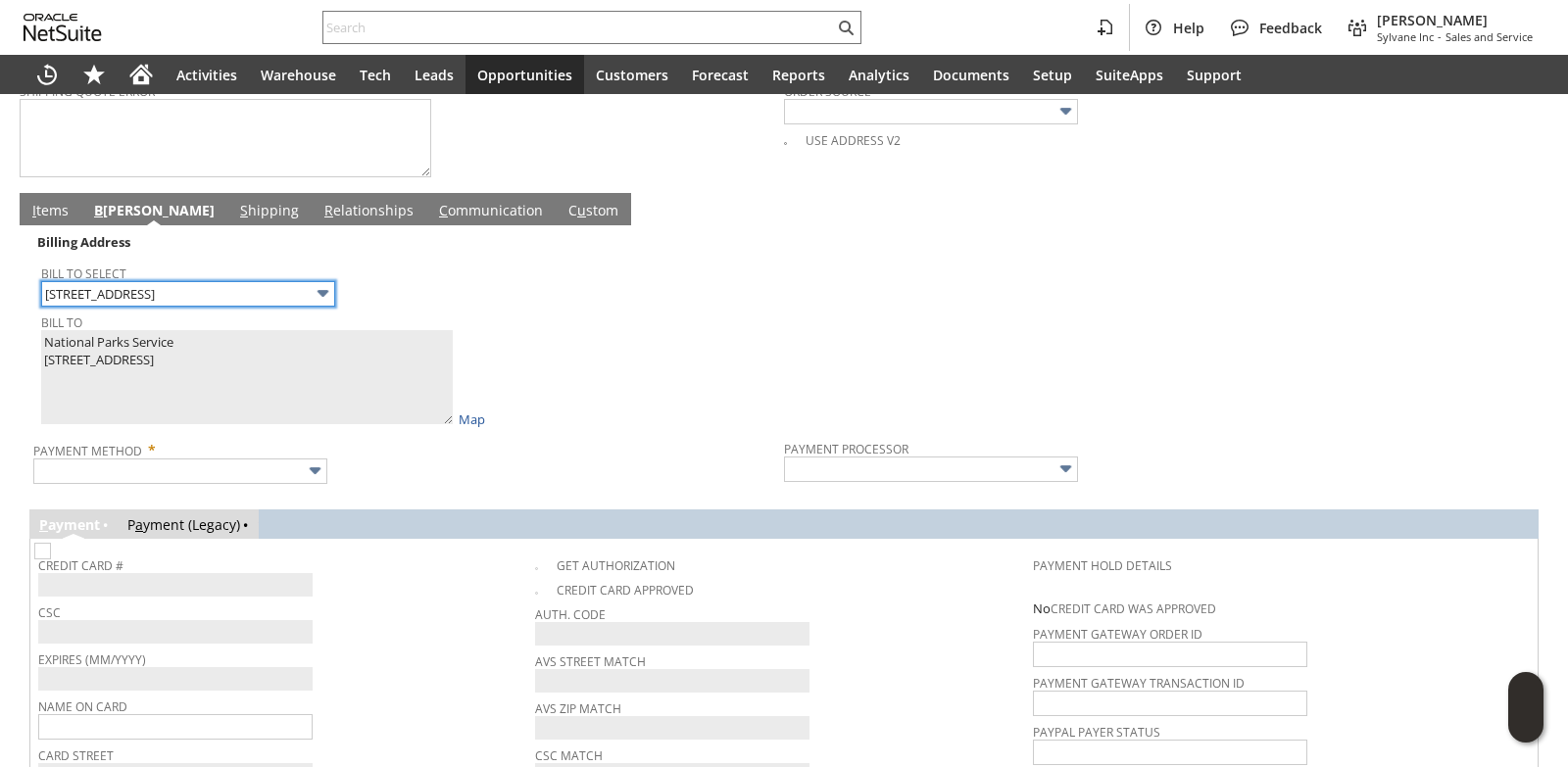
scroll to position [1203, 0]
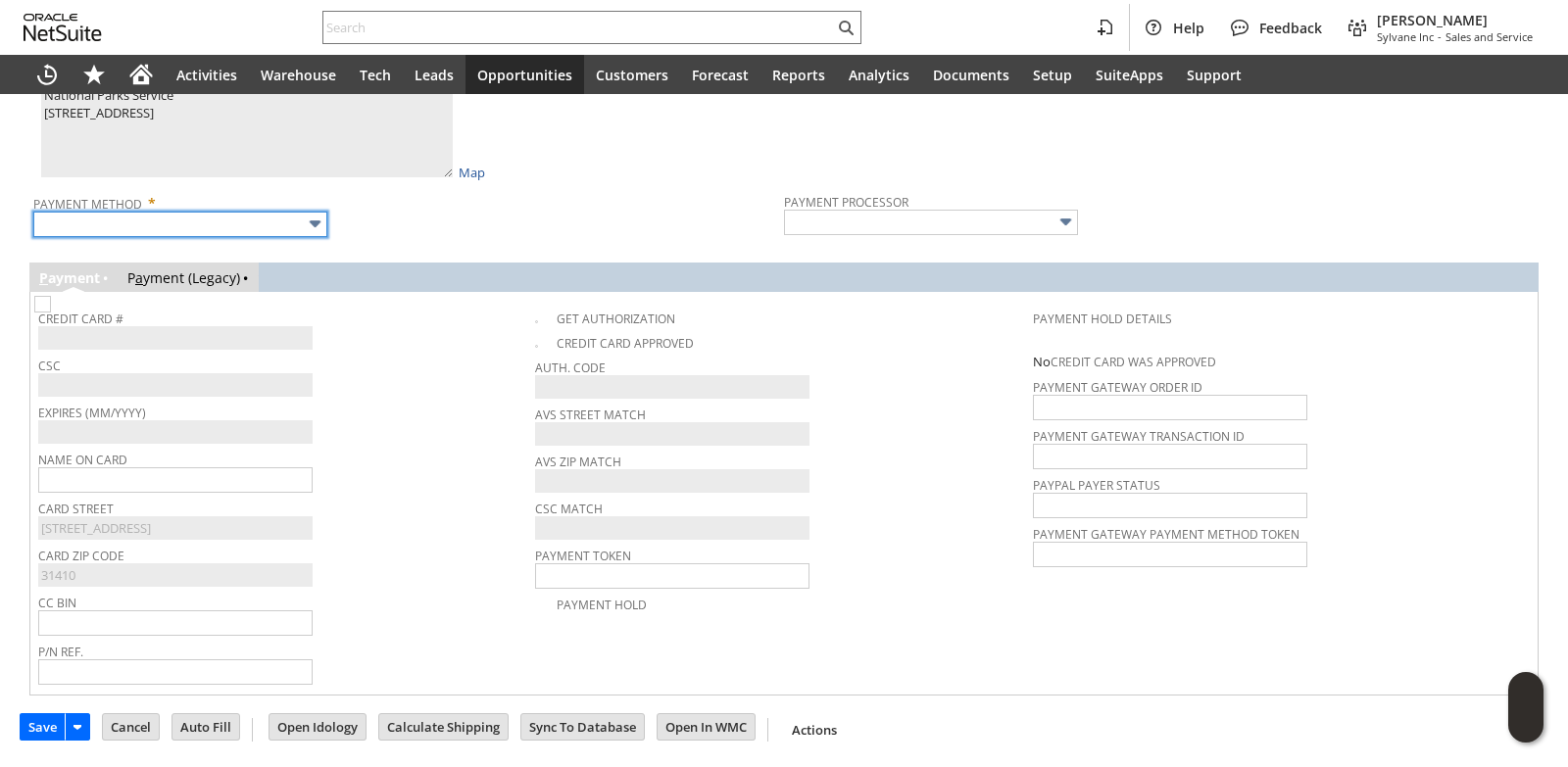
click at [218, 214] on input "text" at bounding box center [180, 224] width 294 height 26
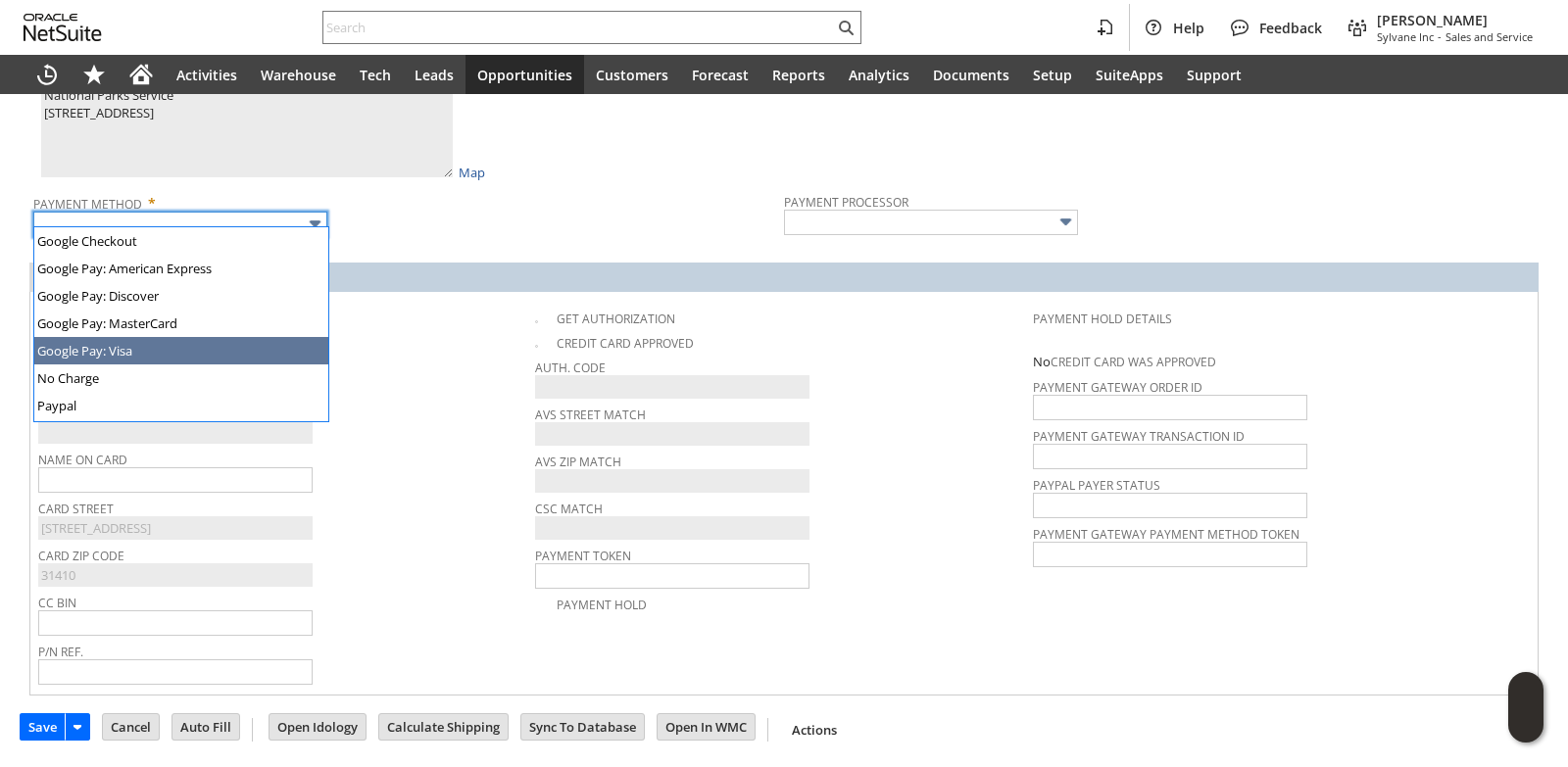
scroll to position [547, 0]
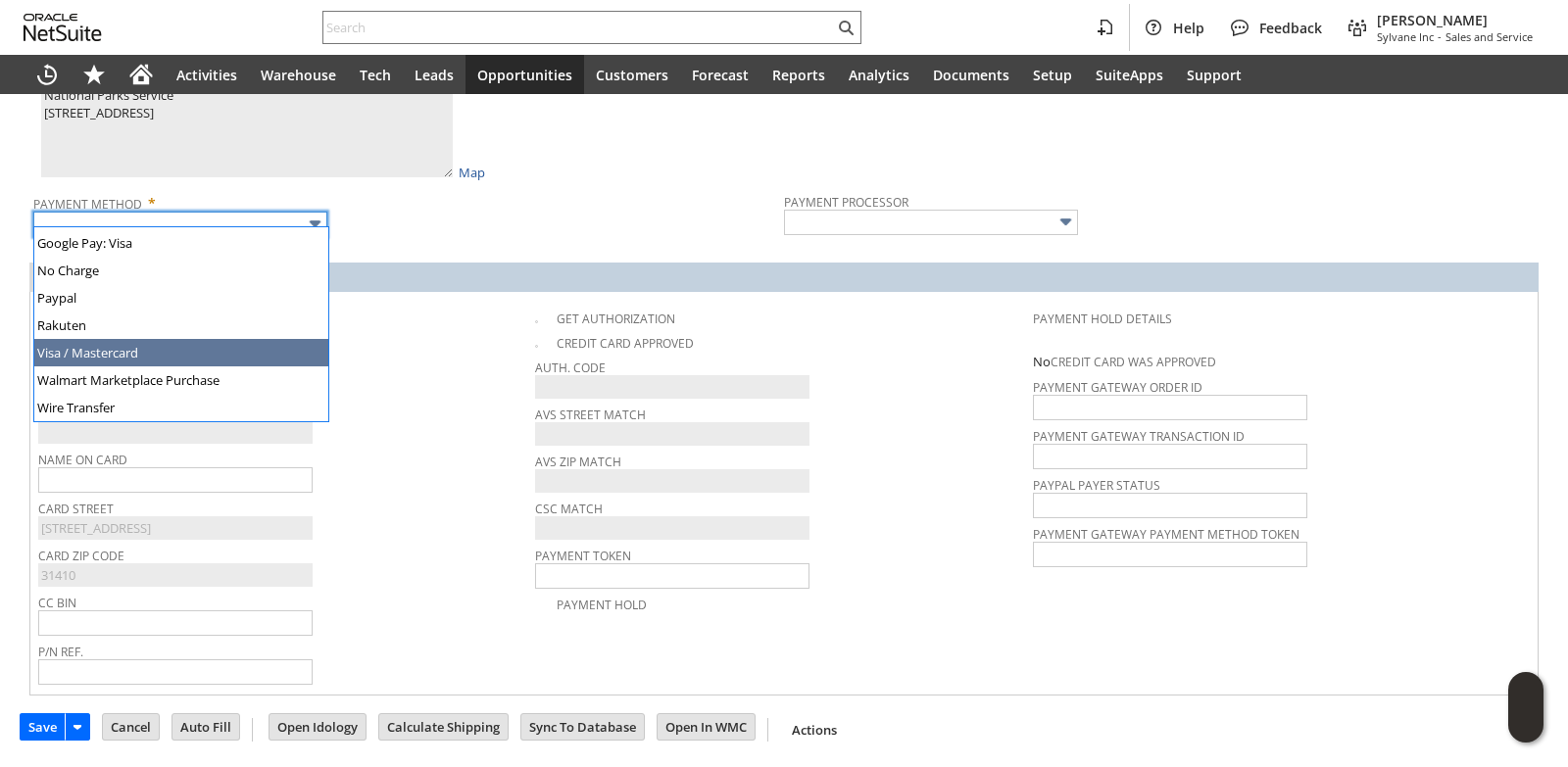
type input "Visa / Mastercard"
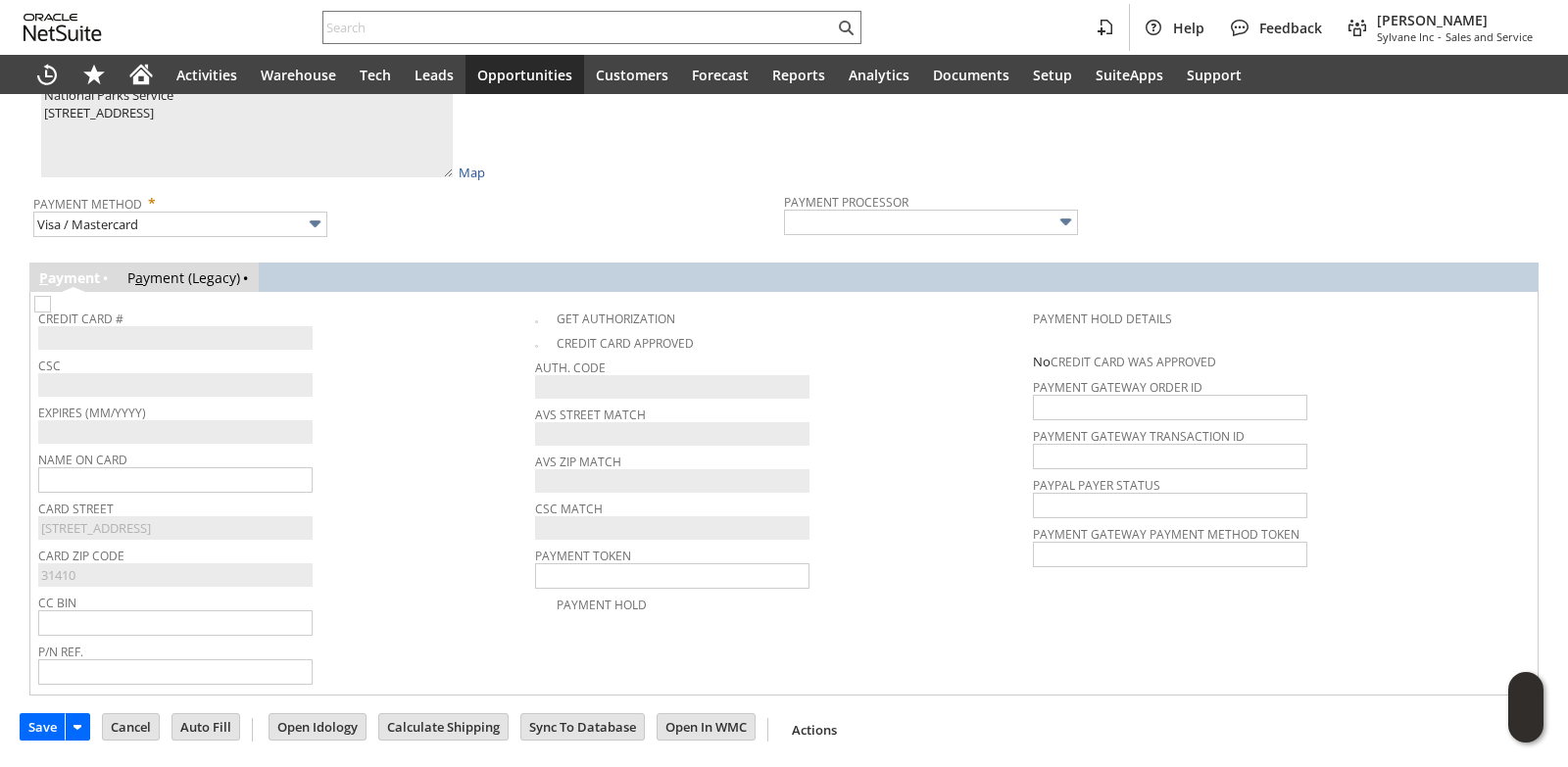
type input "Braintree"
checkbox input "true"
click at [434, 399] on span "Expires (MM/YYYY)" at bounding box center [282, 409] width 487 height 22
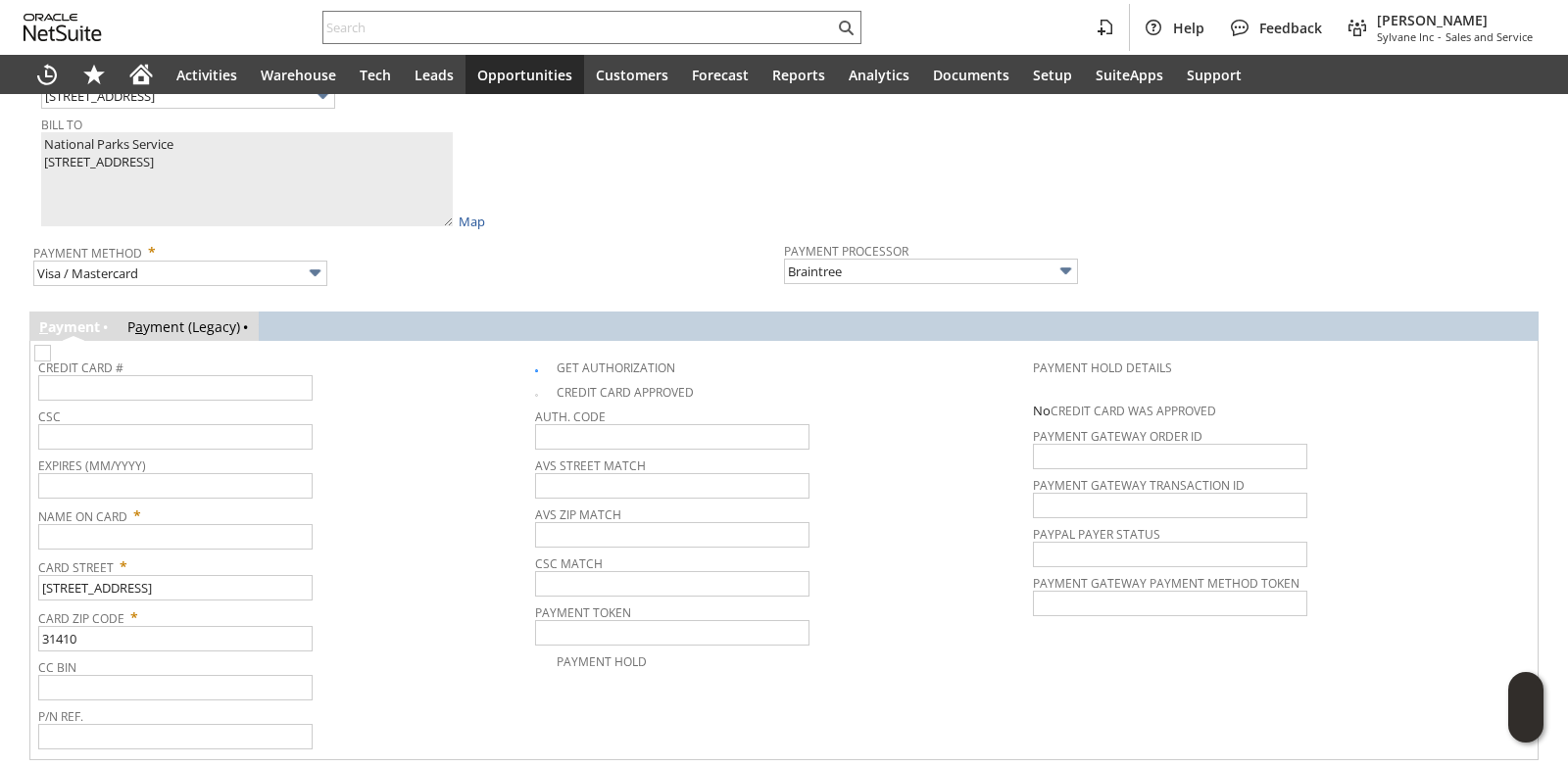
scroll to position [1105, 0]
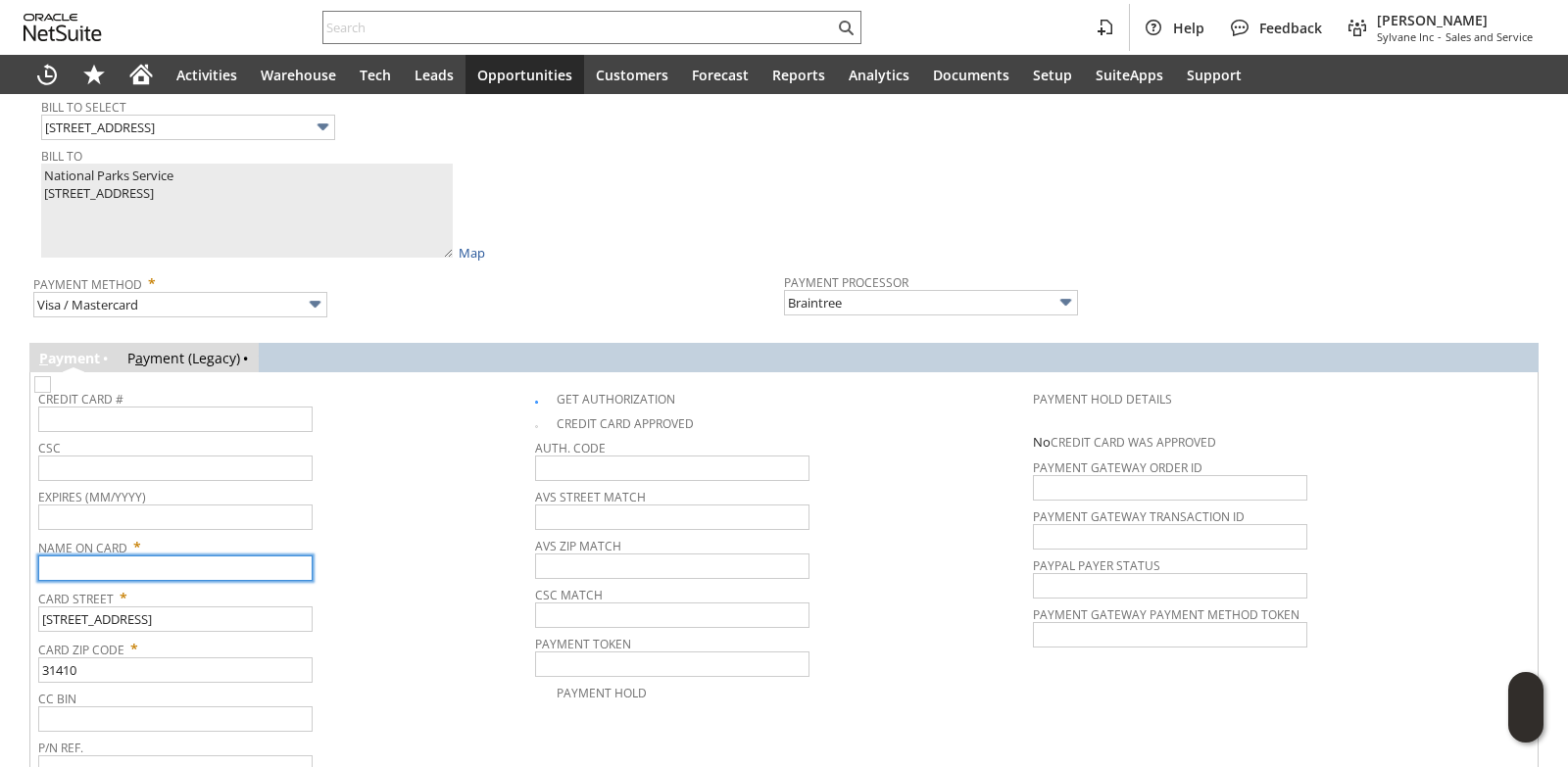
click at [137, 569] on input "text" at bounding box center [176, 568] width 275 height 26
paste input "National Parks Service"
type input "National Parks Service"
click at [396, 520] on div "Expires (MM/YYYY)" at bounding box center [282, 507] width 487 height 47
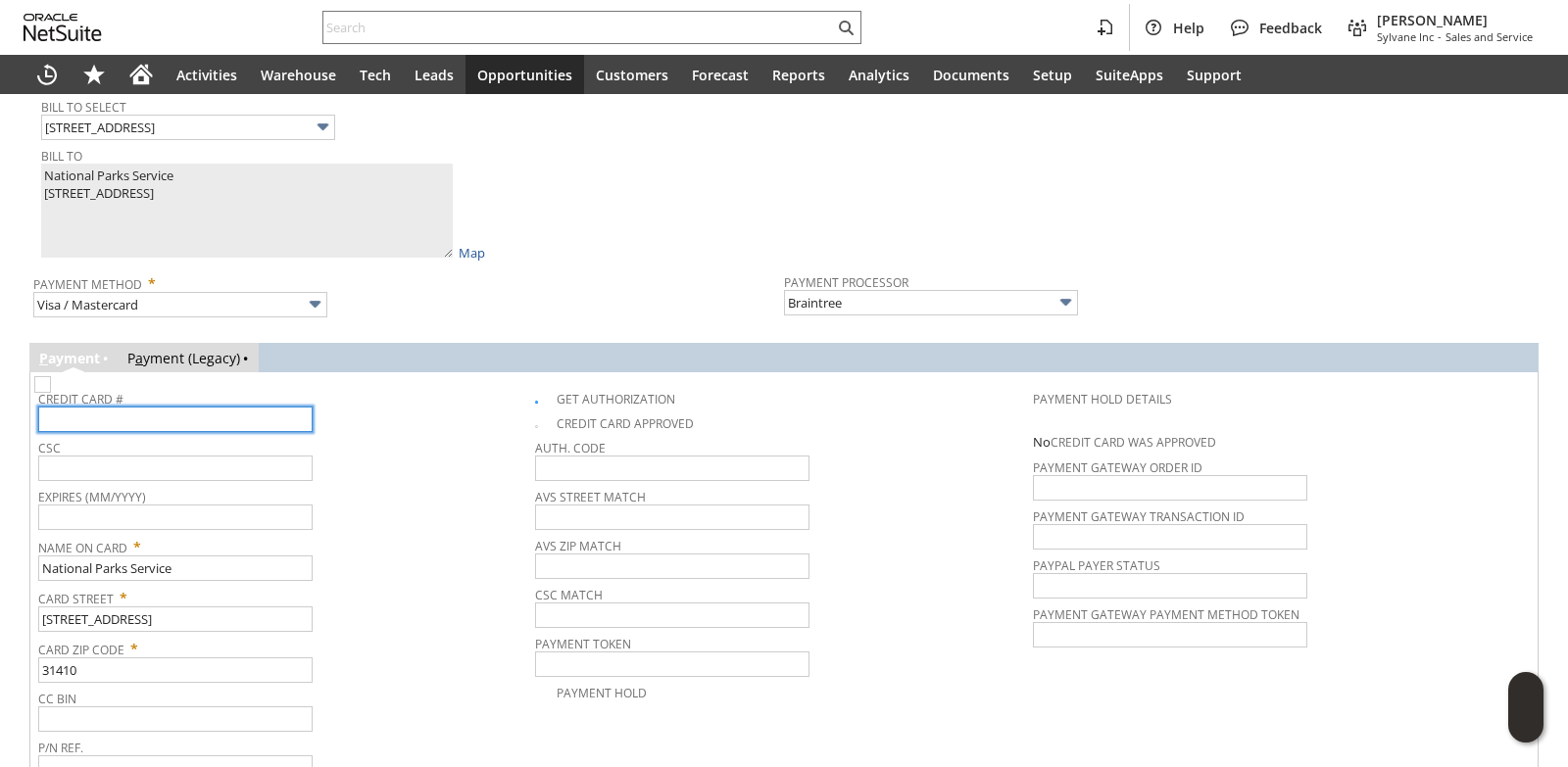
click at [190, 432] on input "text" at bounding box center [176, 419] width 275 height 26
type input "[CREDIT_CARD_NUMBER]"
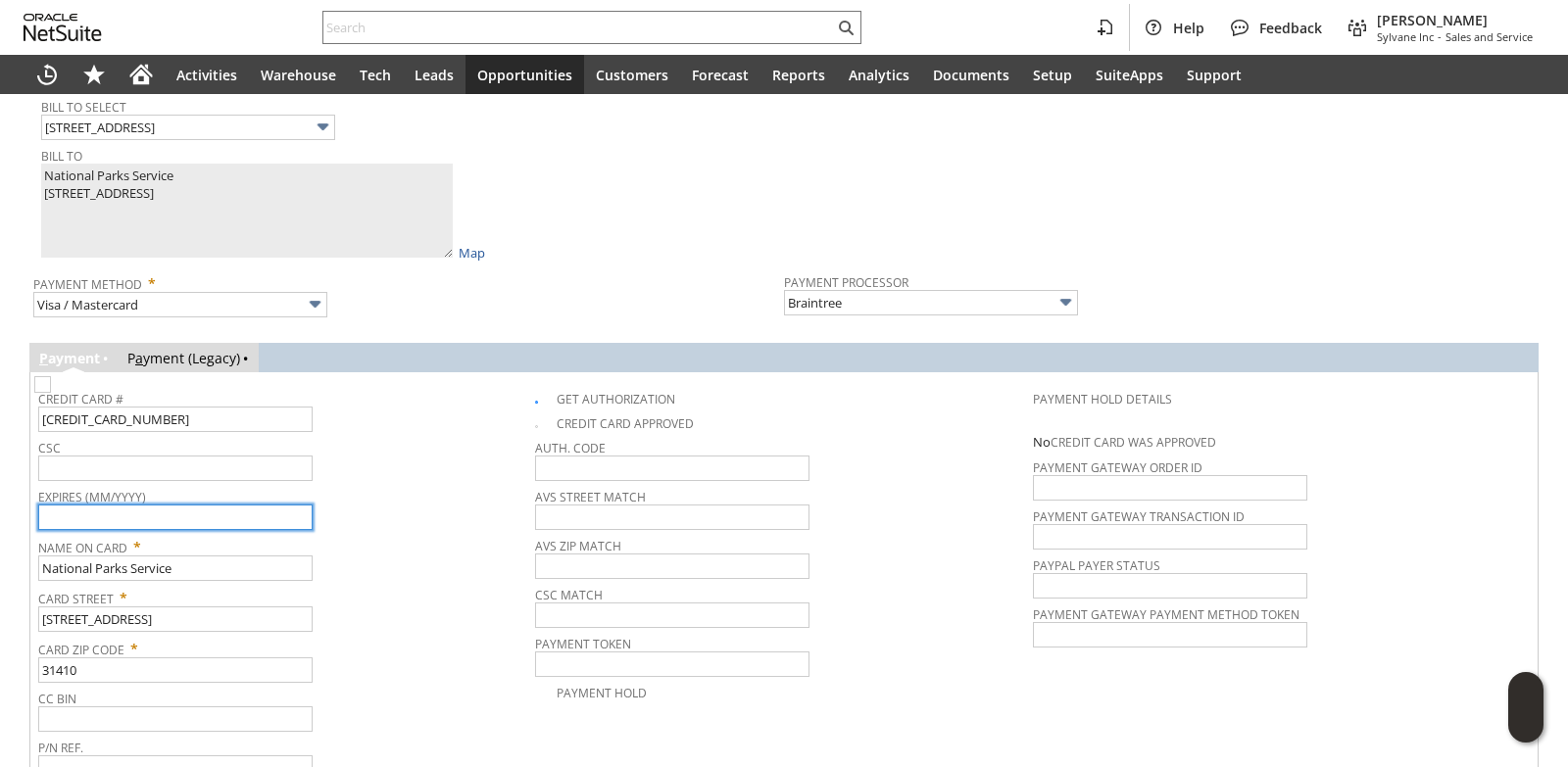
click at [167, 530] on input "text" at bounding box center [176, 518] width 275 height 26
type input "09/2026"
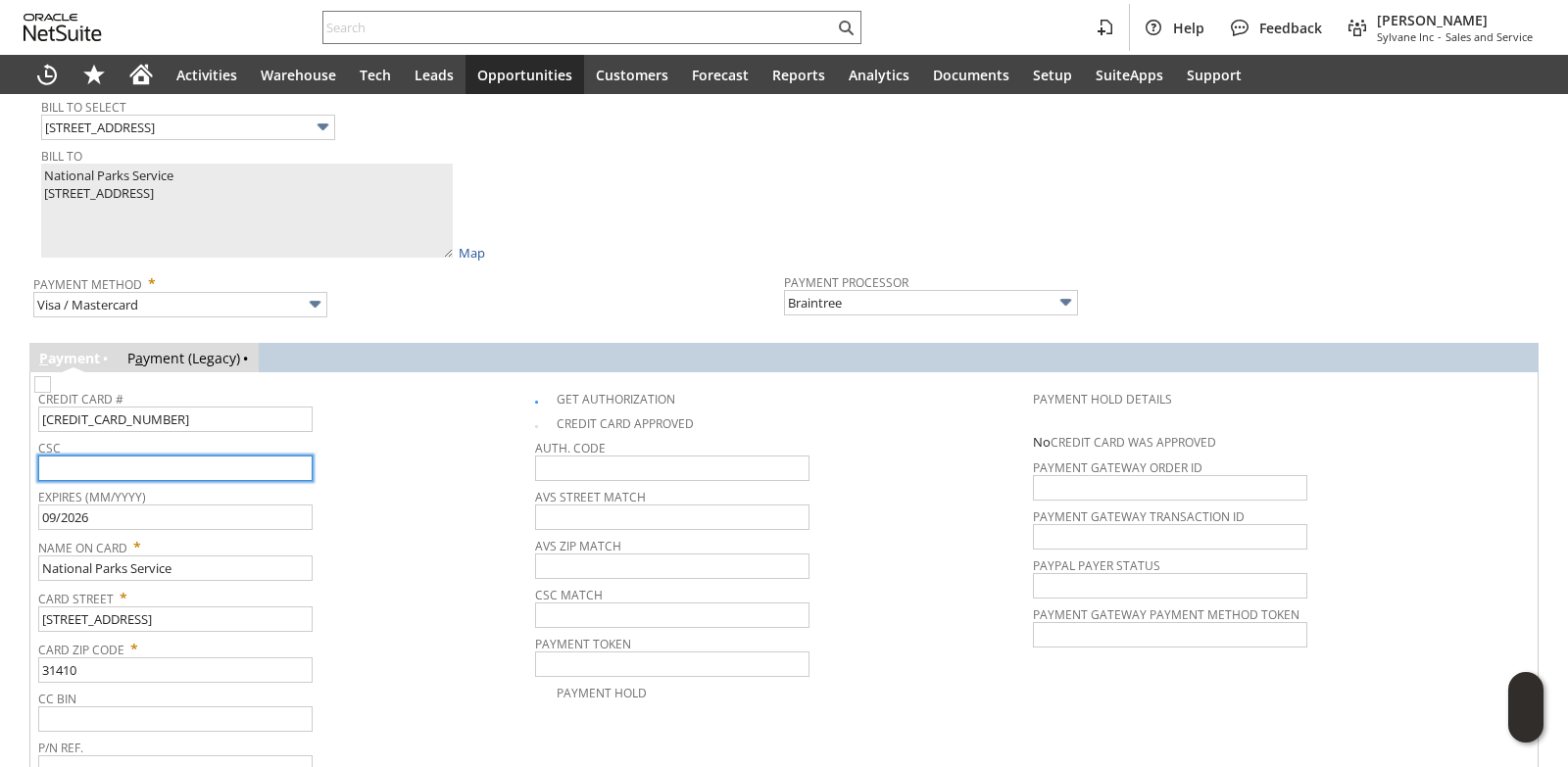
click at [165, 470] on input "text" at bounding box center [176, 469] width 275 height 26
type input "861"
click at [402, 545] on span "Name On Card *" at bounding box center [282, 544] width 487 height 24
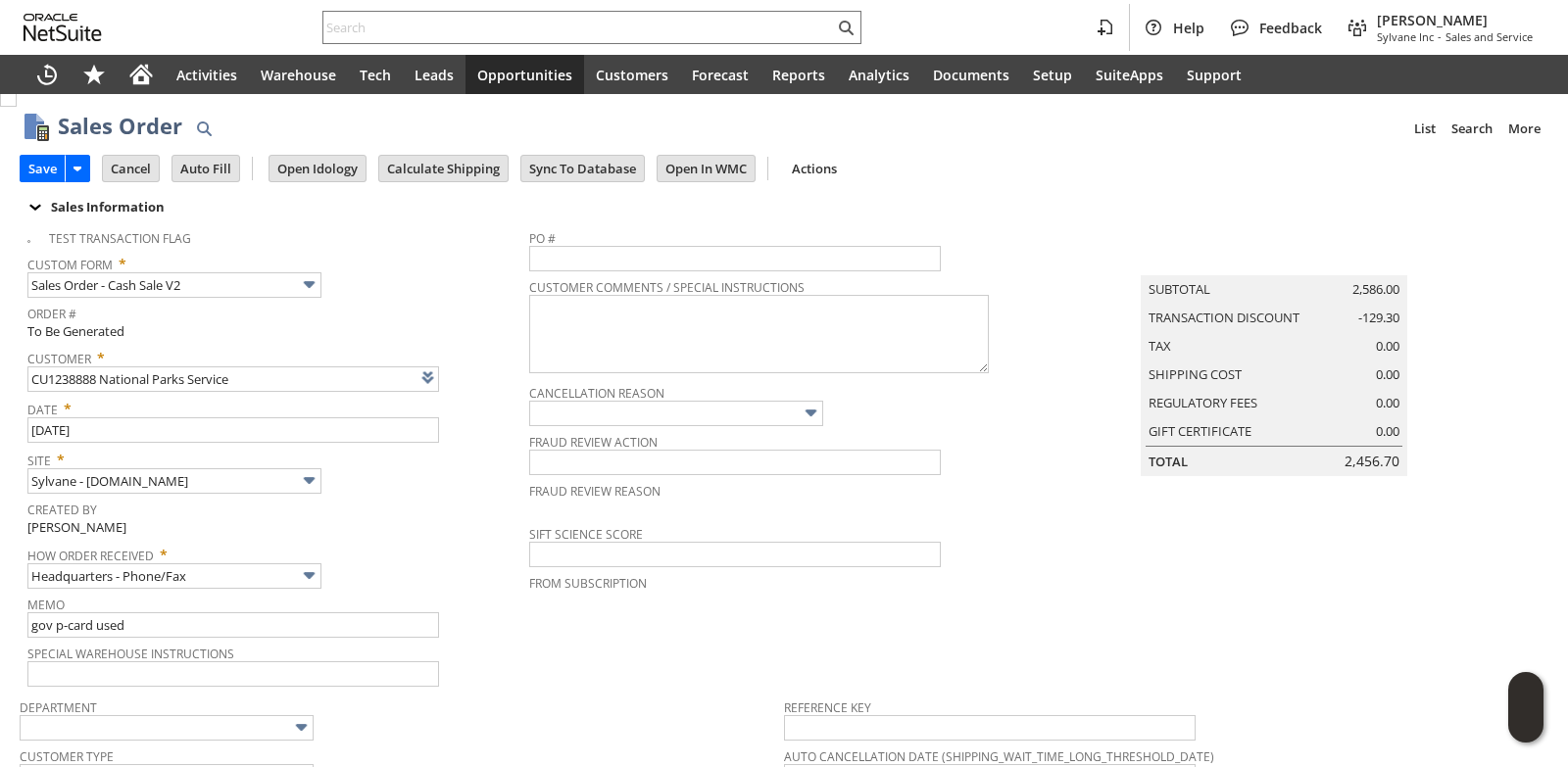
scroll to position [0, 0]
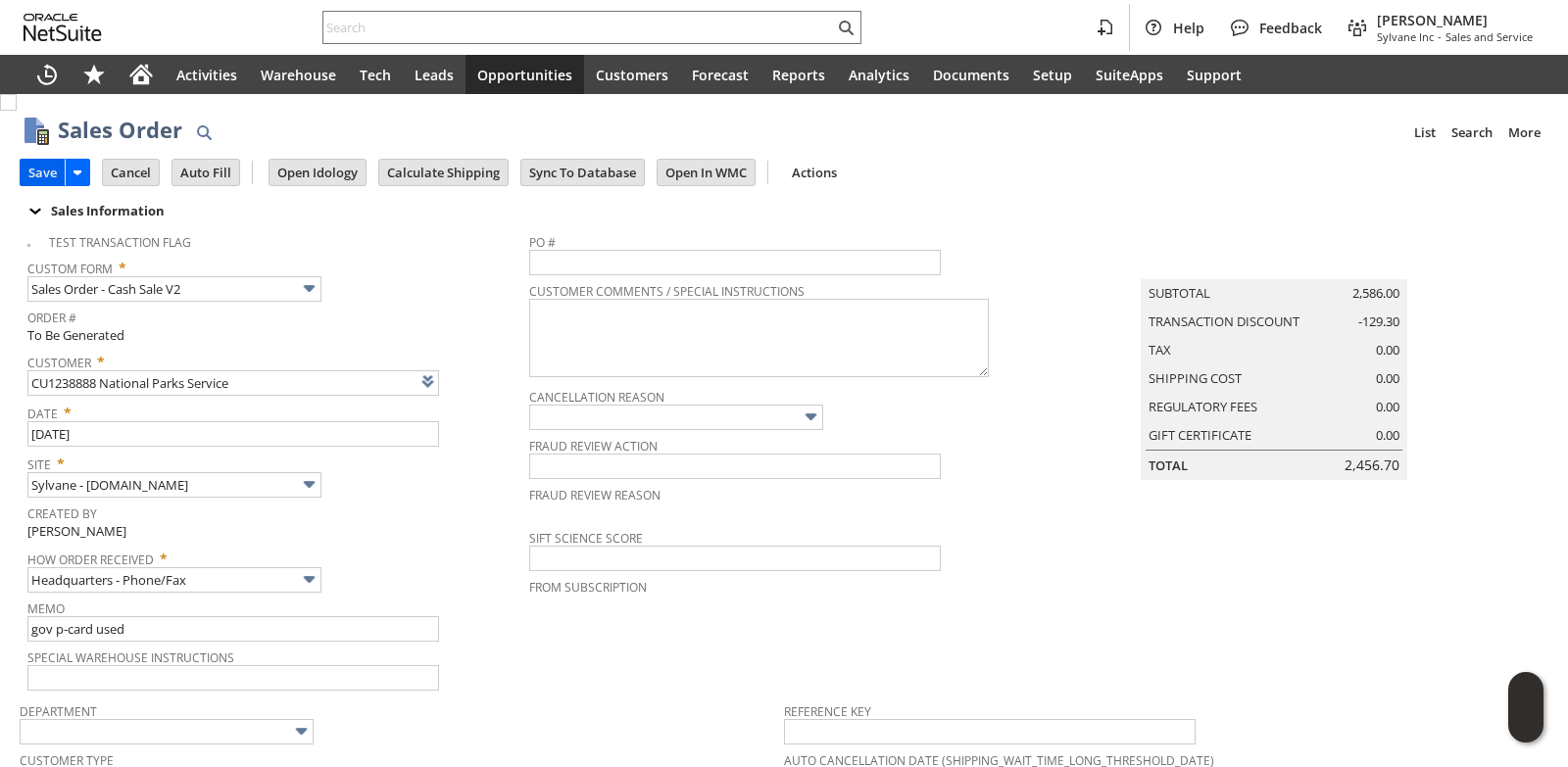
click at [39, 170] on input "Save" at bounding box center [43, 173] width 44 height 26
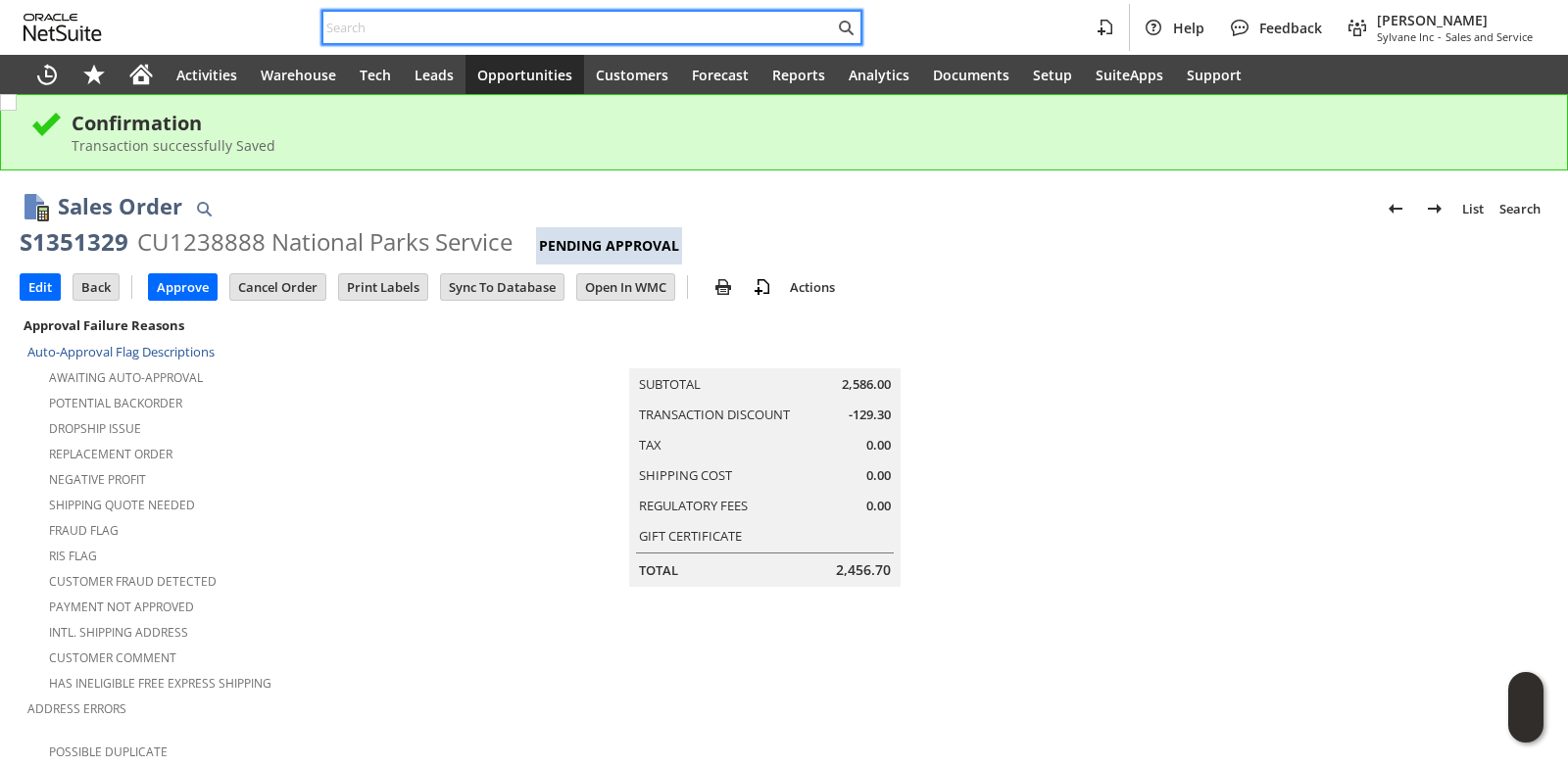
click at [403, 27] on input "text" at bounding box center [578, 28] width 510 height 24
paste input "CU1226449 JOHNNIE HOLLOWAY"
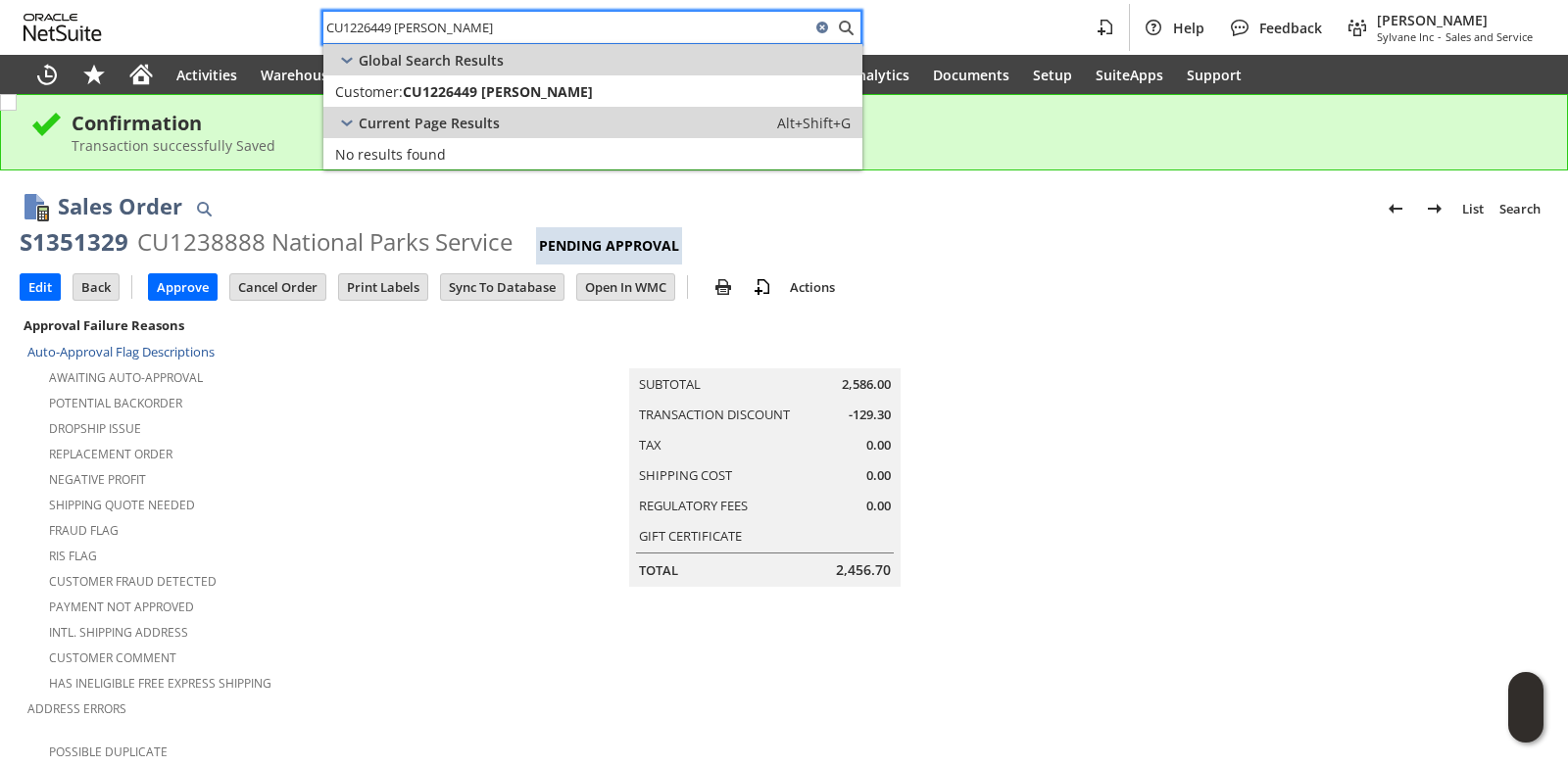
type input "CU1226449 JOHNNIE HOLLOWAY"
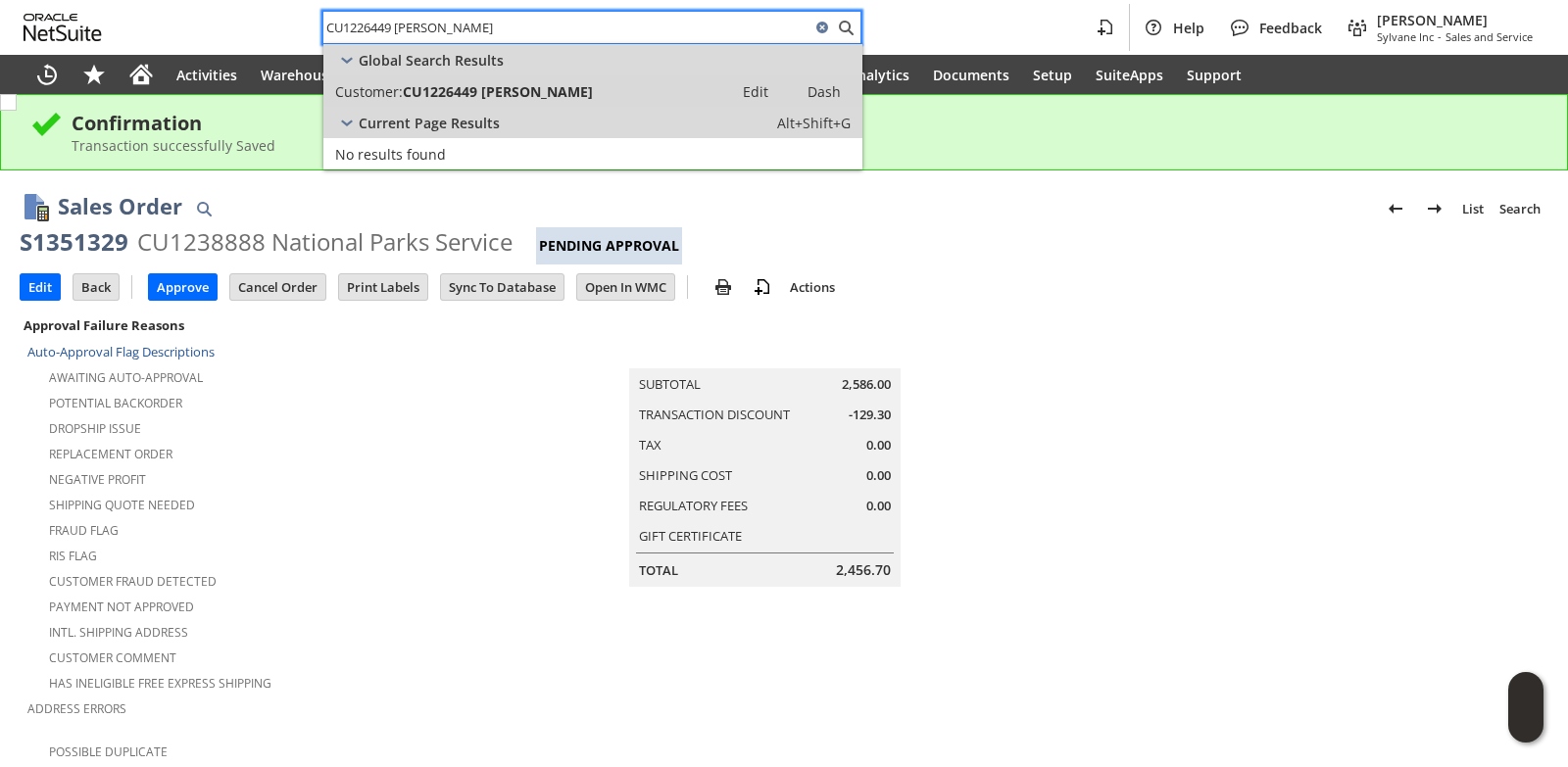
click at [453, 94] on span "CU1226449 JOHNNIE HOLLOWAY" at bounding box center [497, 91] width 190 height 19
